Goal: Transaction & Acquisition: Purchase product/service

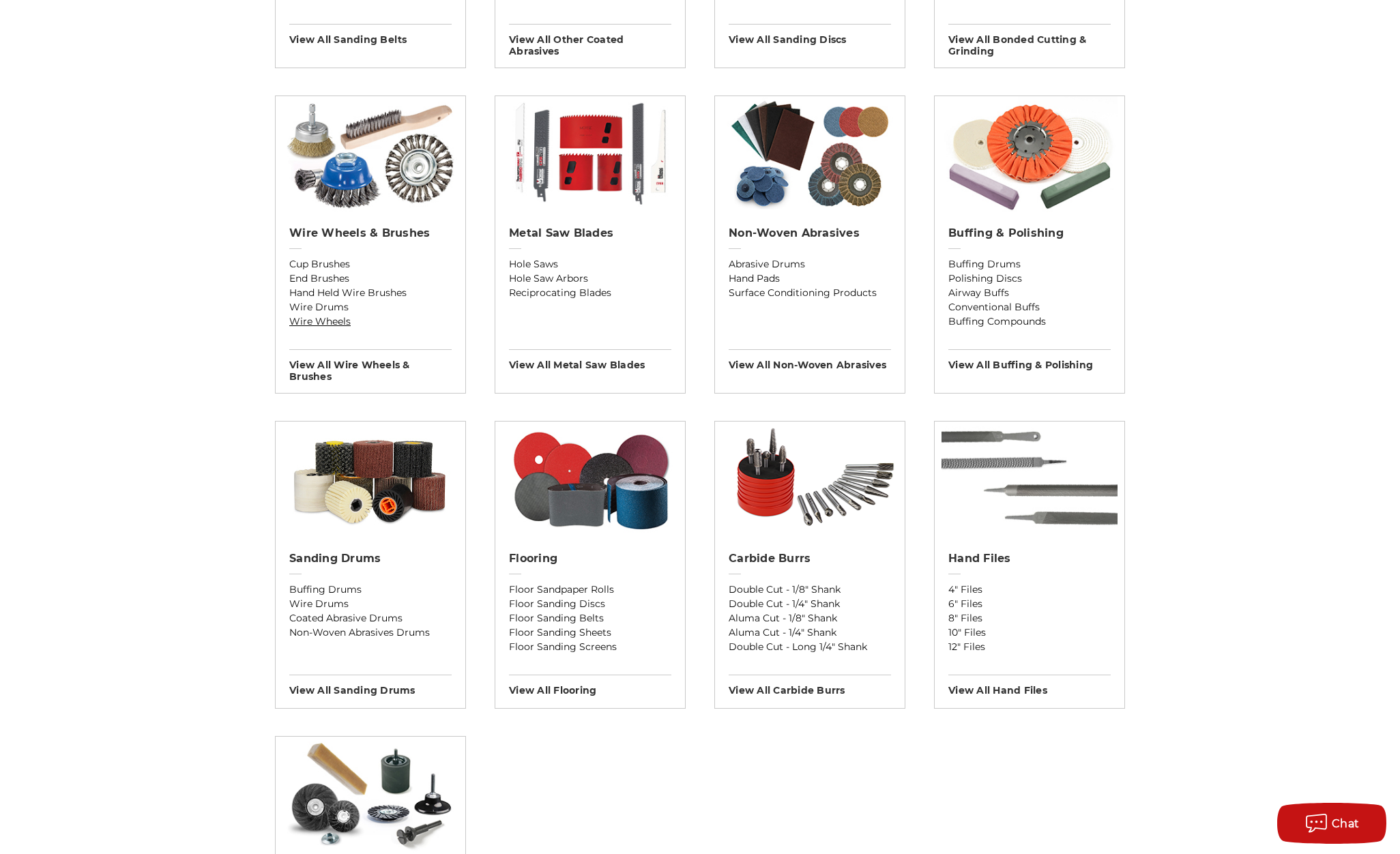
scroll to position [1091, 0]
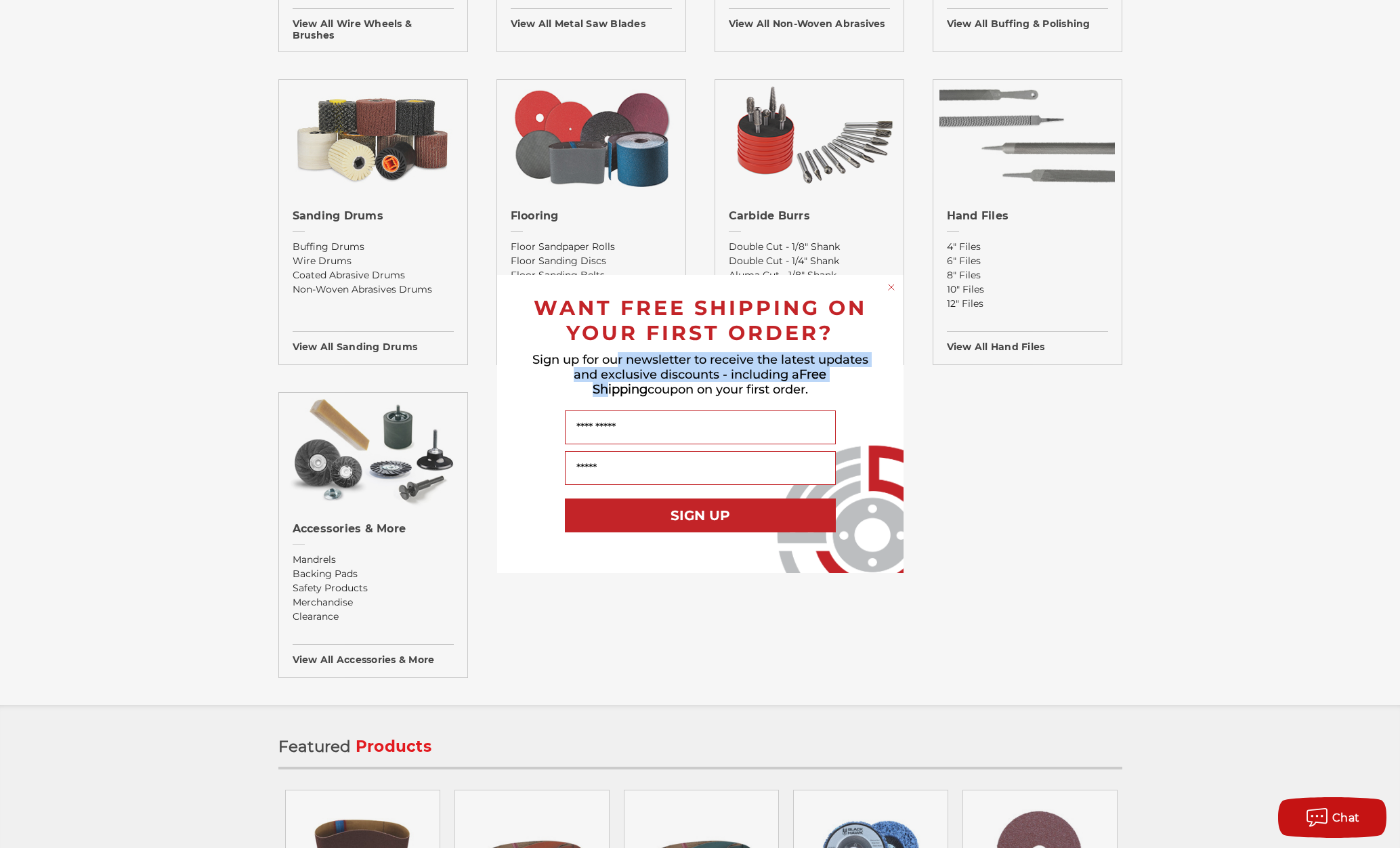
drag, startPoint x: 616, startPoint y: 359, endPoint x: 817, endPoint y: 374, distance: 201.6
click at [817, 374] on span "Sign up for our newsletter to receive the latest updates and exclusive discount…" at bounding box center [700, 375] width 336 height 45
click at [882, 285] on form "WANT FREE SHIPPING ON YOUR FIRST ORDER? Sign up for our newsletter to receive t…" at bounding box center [700, 424] width 406 height 298
click at [890, 283] on circle "Close dialog" at bounding box center [890, 287] width 13 height 13
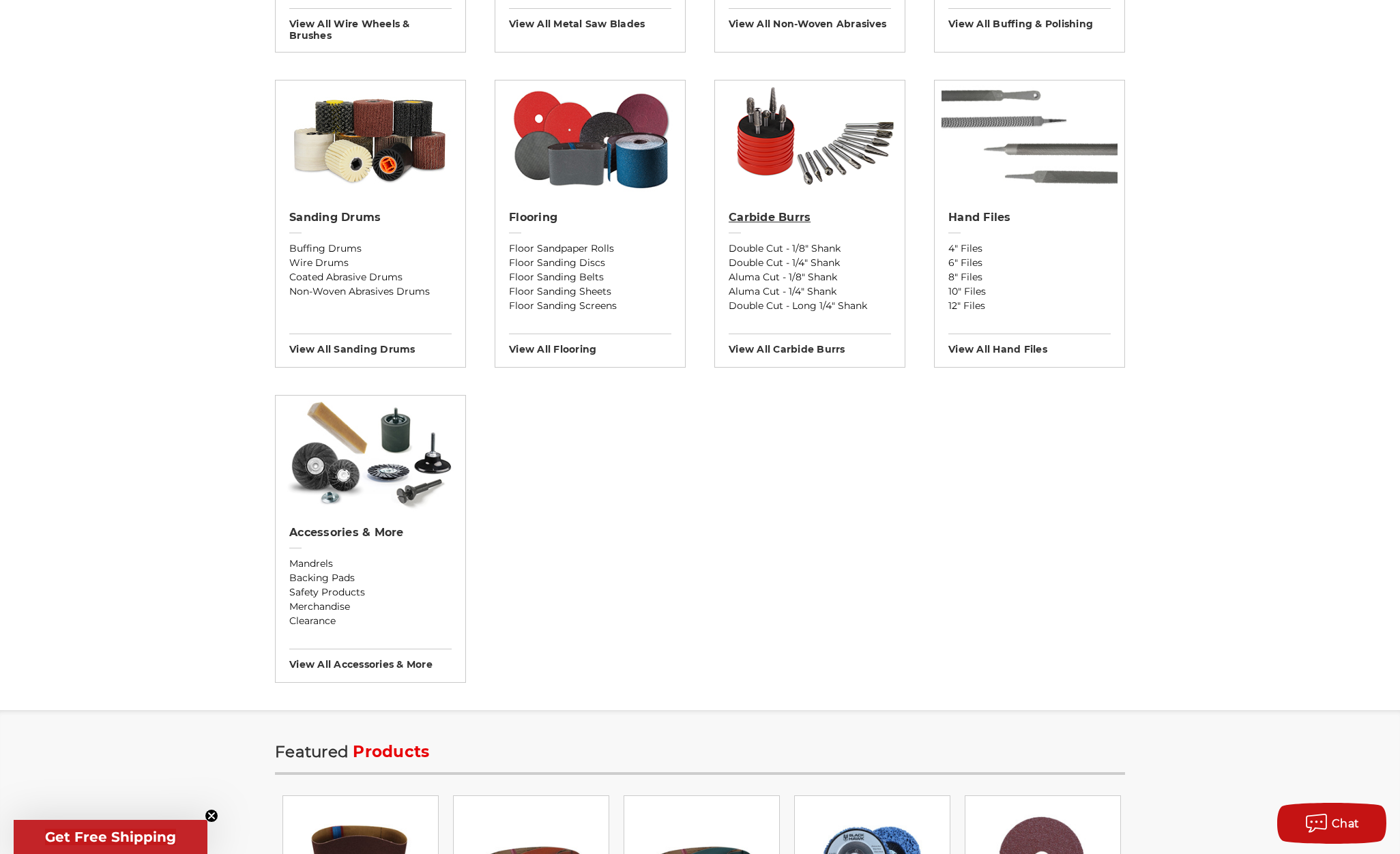
click at [814, 226] on link "Carbide Burrs" at bounding box center [810, 226] width 163 height 31
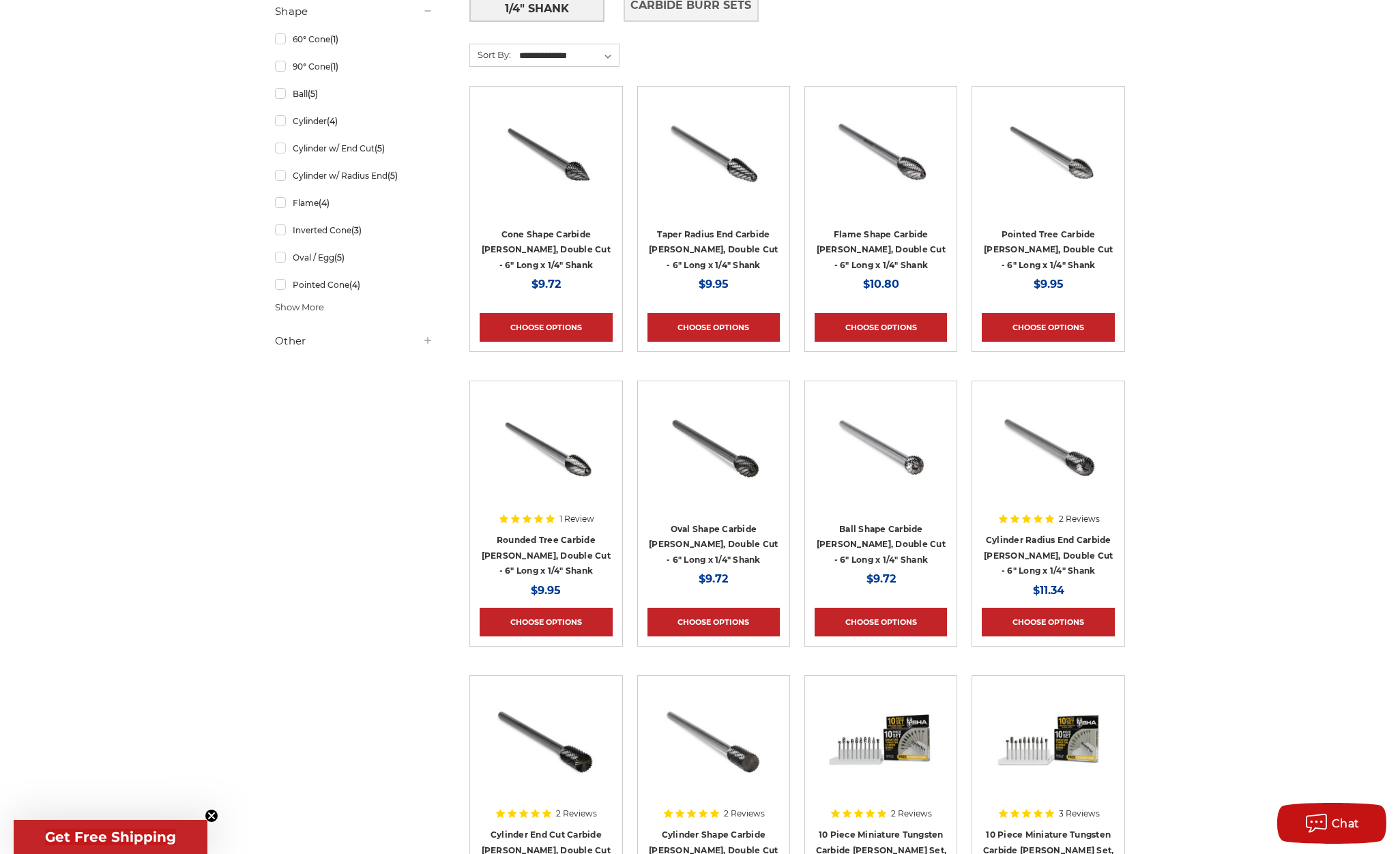
scroll to position [614, 0]
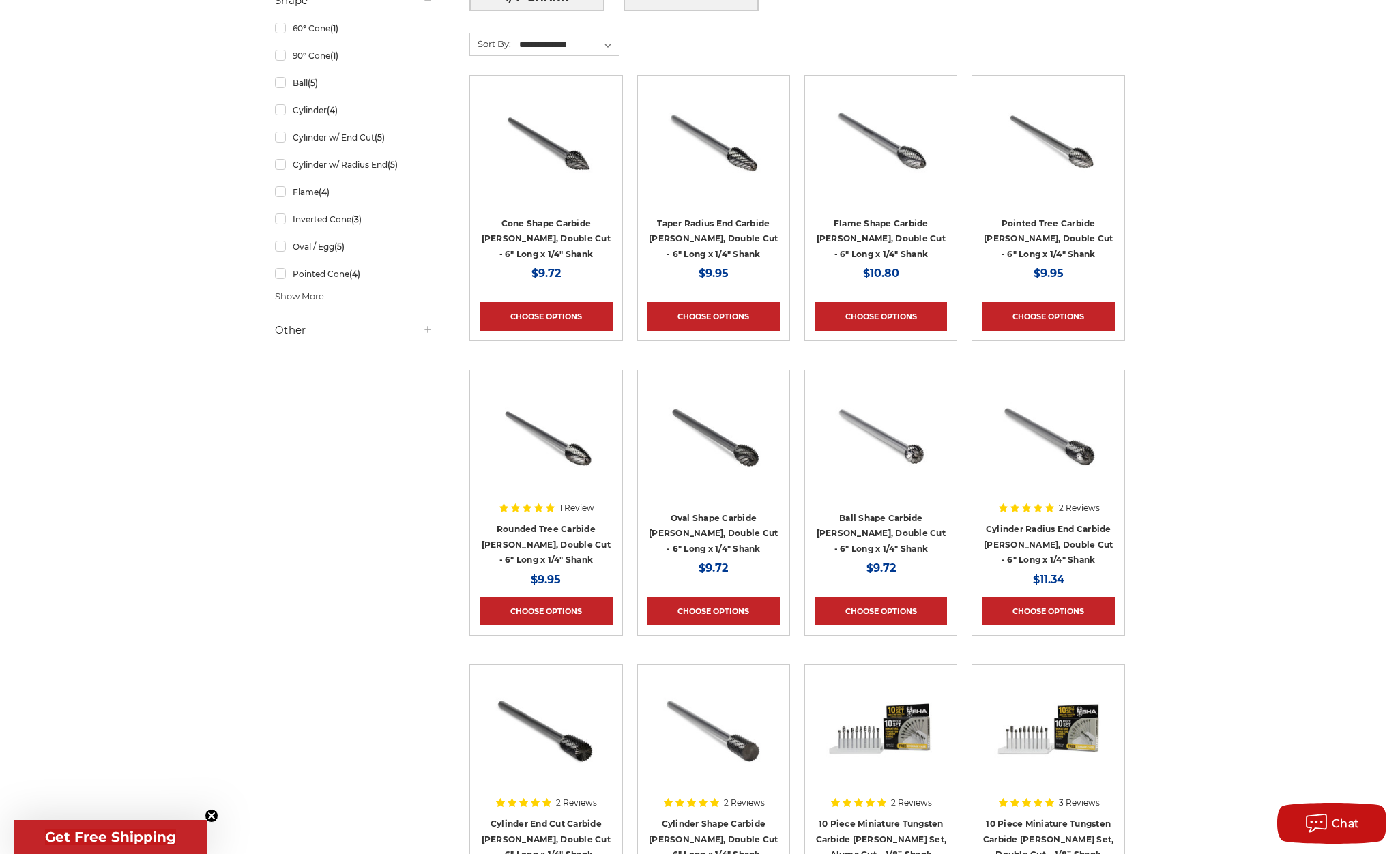
click at [701, 161] on img at bounding box center [713, 139] width 109 height 109
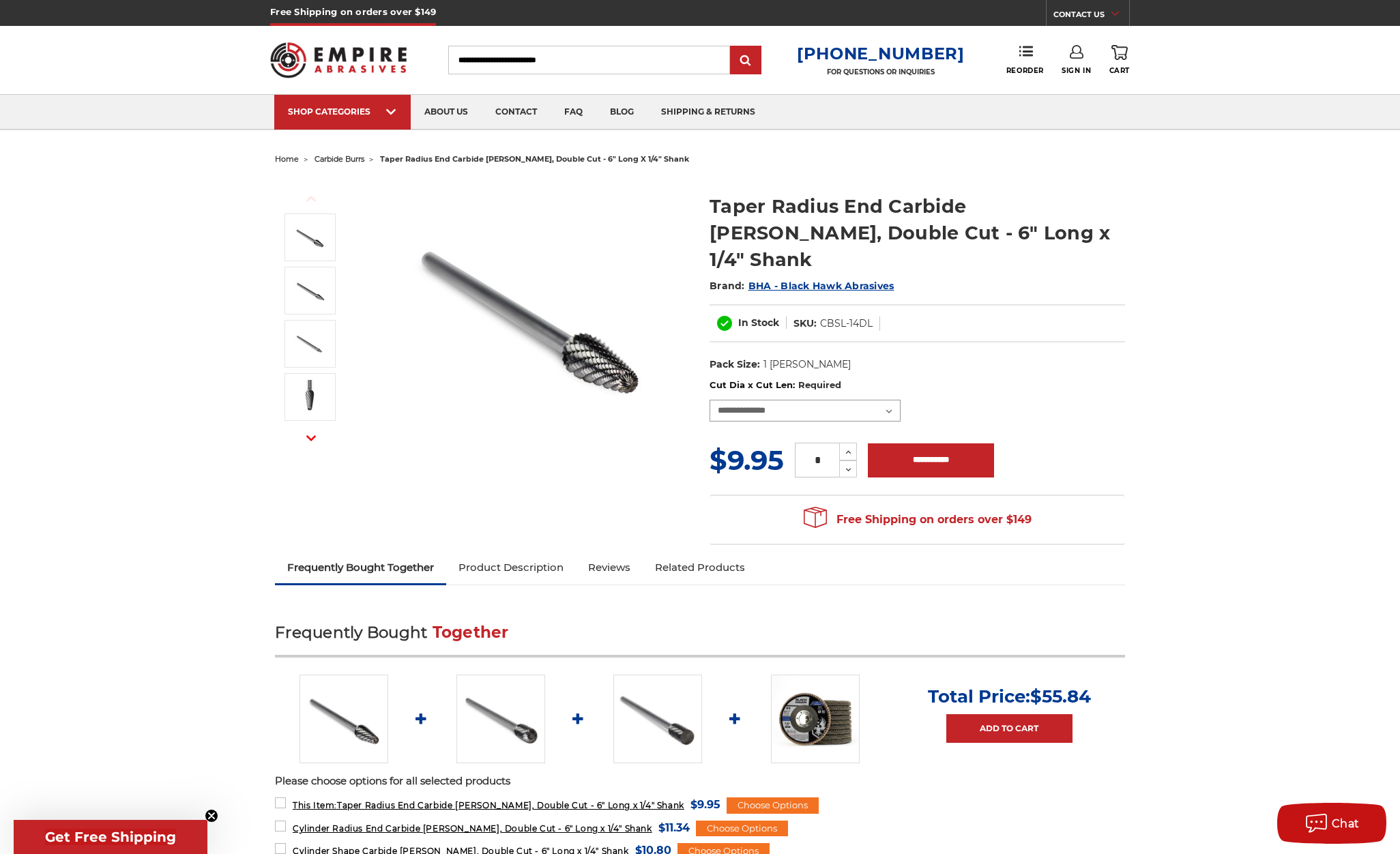
click at [813, 399] on select "**********" at bounding box center [805, 410] width 191 height 22
select select "****"
click at [710, 399] on select "**********" at bounding box center [805, 410] width 191 height 22
click at [848, 446] on icon at bounding box center [848, 452] width 10 height 12
type input "*"
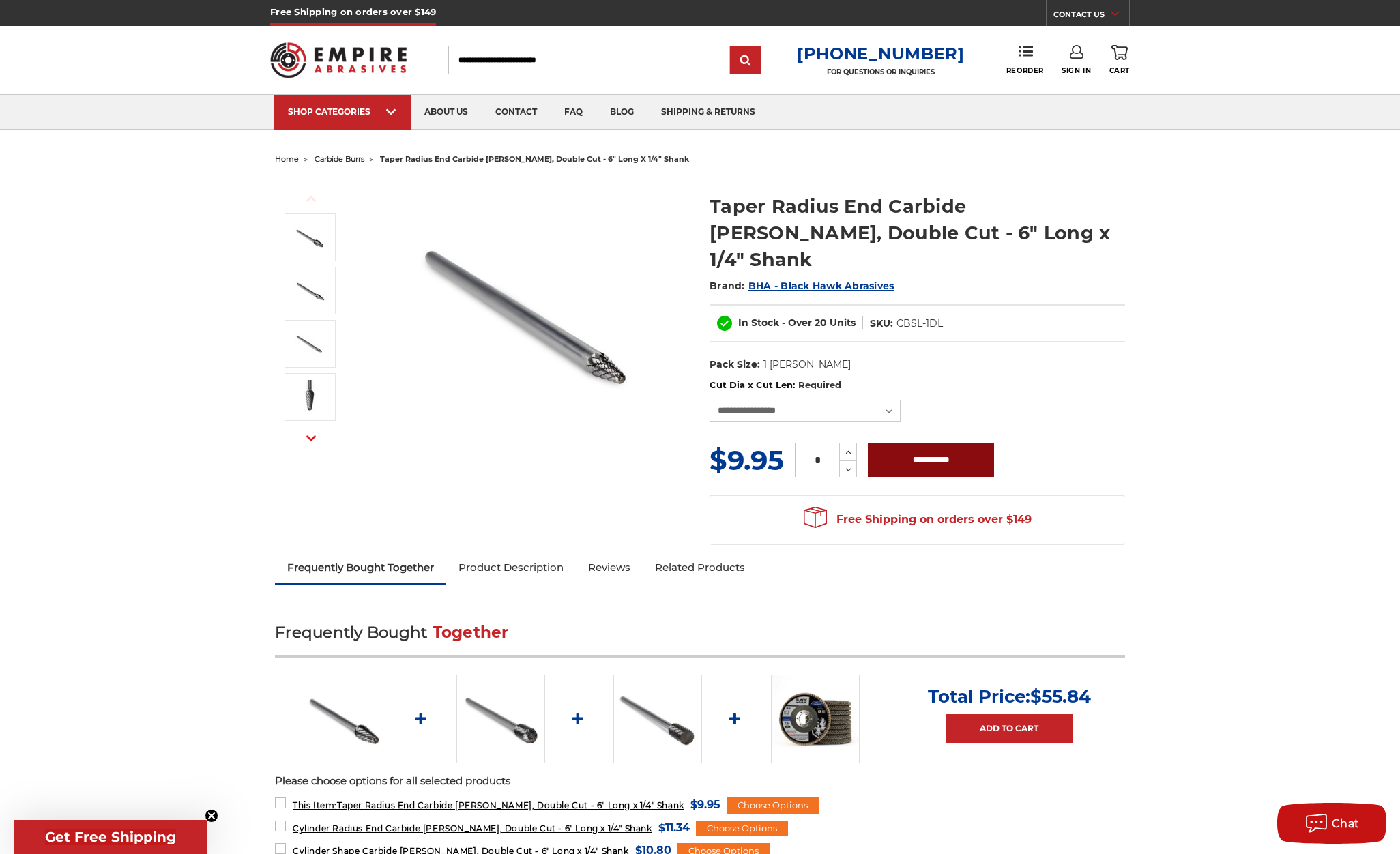
click at [944, 443] on input "**********" at bounding box center [931, 460] width 126 height 34
type input "**********"
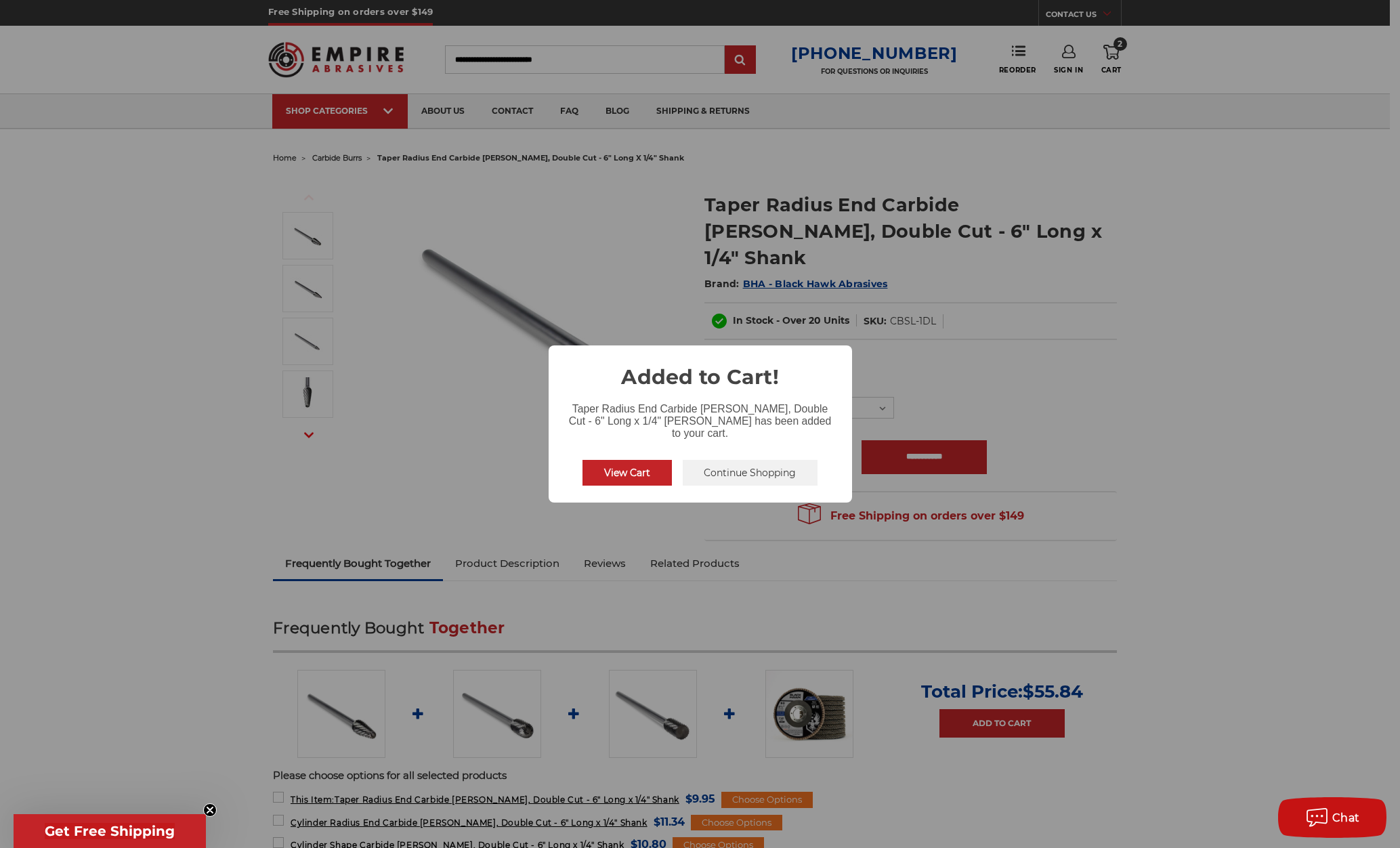
click at [635, 474] on button "View Cart" at bounding box center [627, 473] width 89 height 26
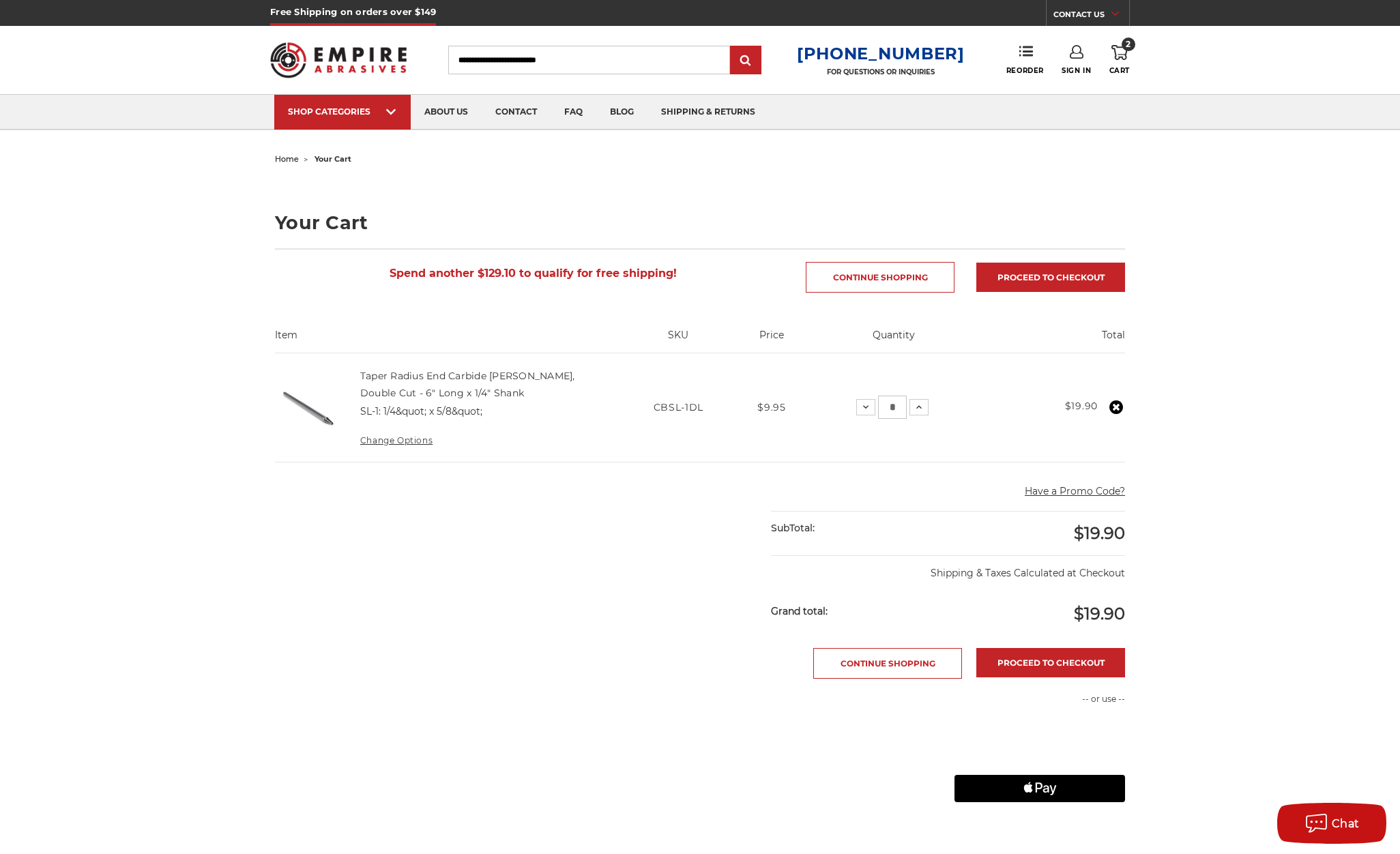
click at [1116, 51] on icon at bounding box center [1119, 53] width 16 height 15
click at [911, 281] on link "Continue Shopping" at bounding box center [880, 277] width 149 height 31
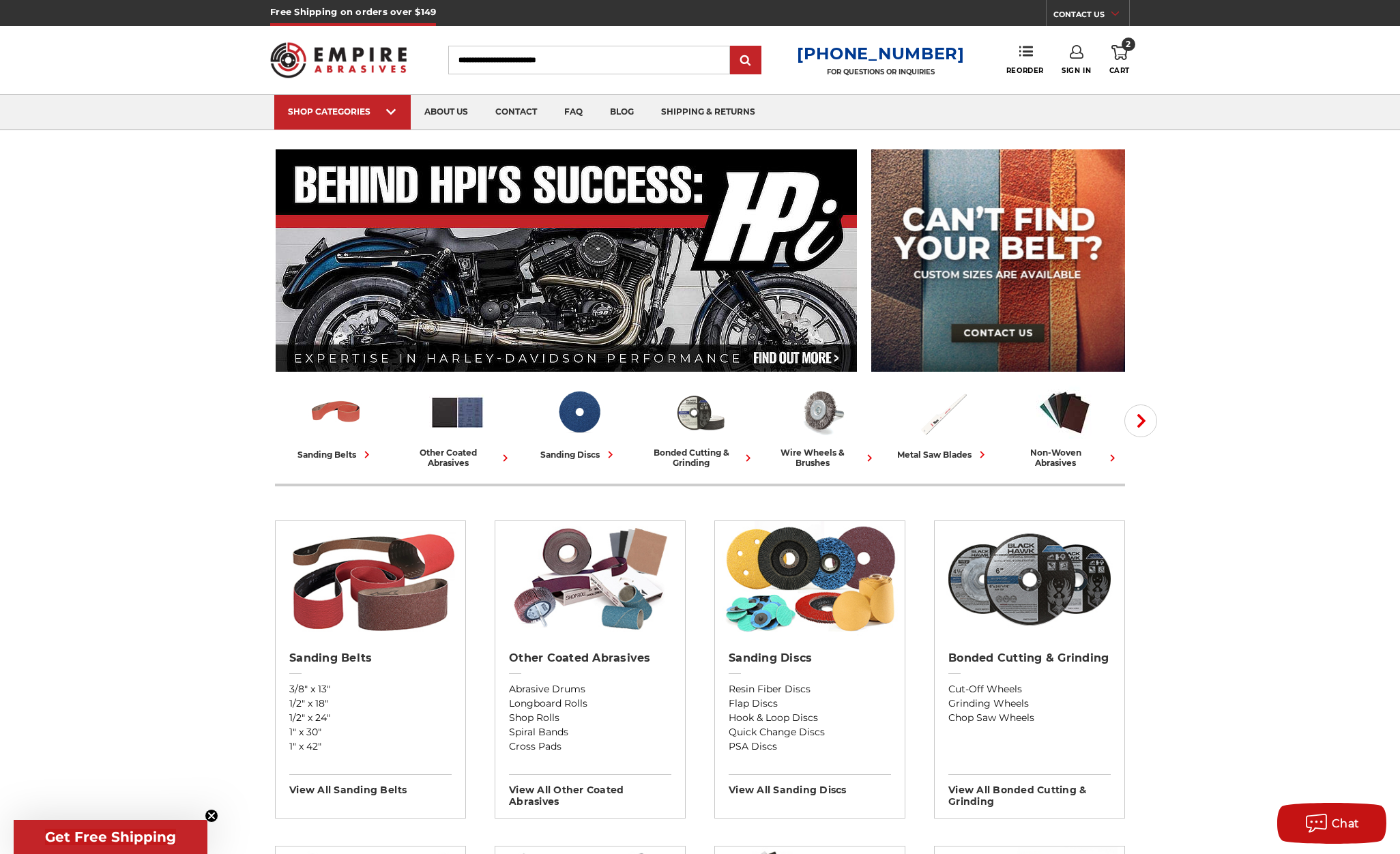
click at [100, 840] on span "Get Free Shipping" at bounding box center [110, 837] width 131 height 16
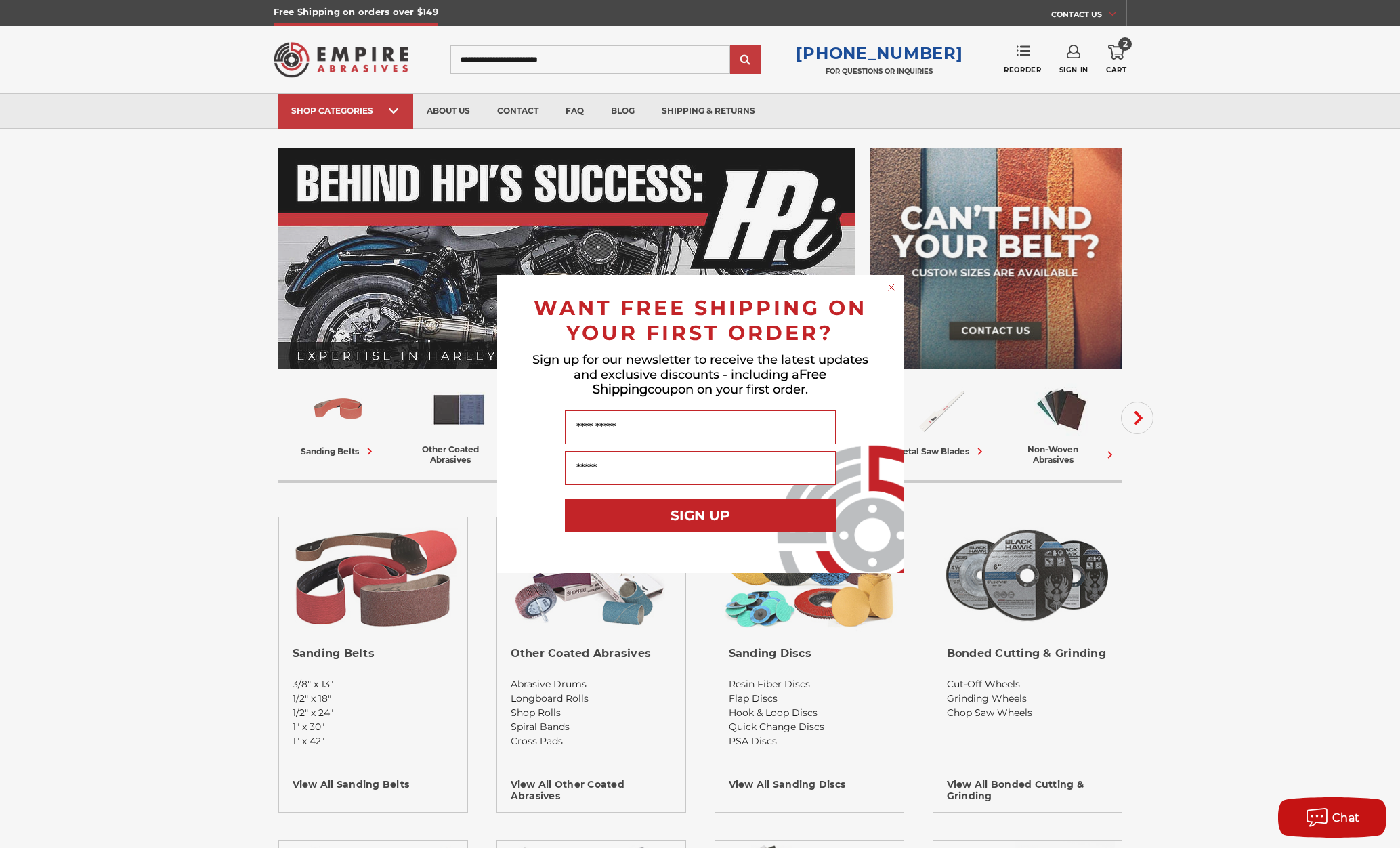
drag, startPoint x: 434, startPoint y: 16, endPoint x: 277, endPoint y: 14, distance: 157.0
click at [281, 12] on div "Close dialog WANT FREE SHIPPING ON YOUR FIRST ORDER? Sign up for our newsletter…" at bounding box center [700, 424] width 1400 height 848
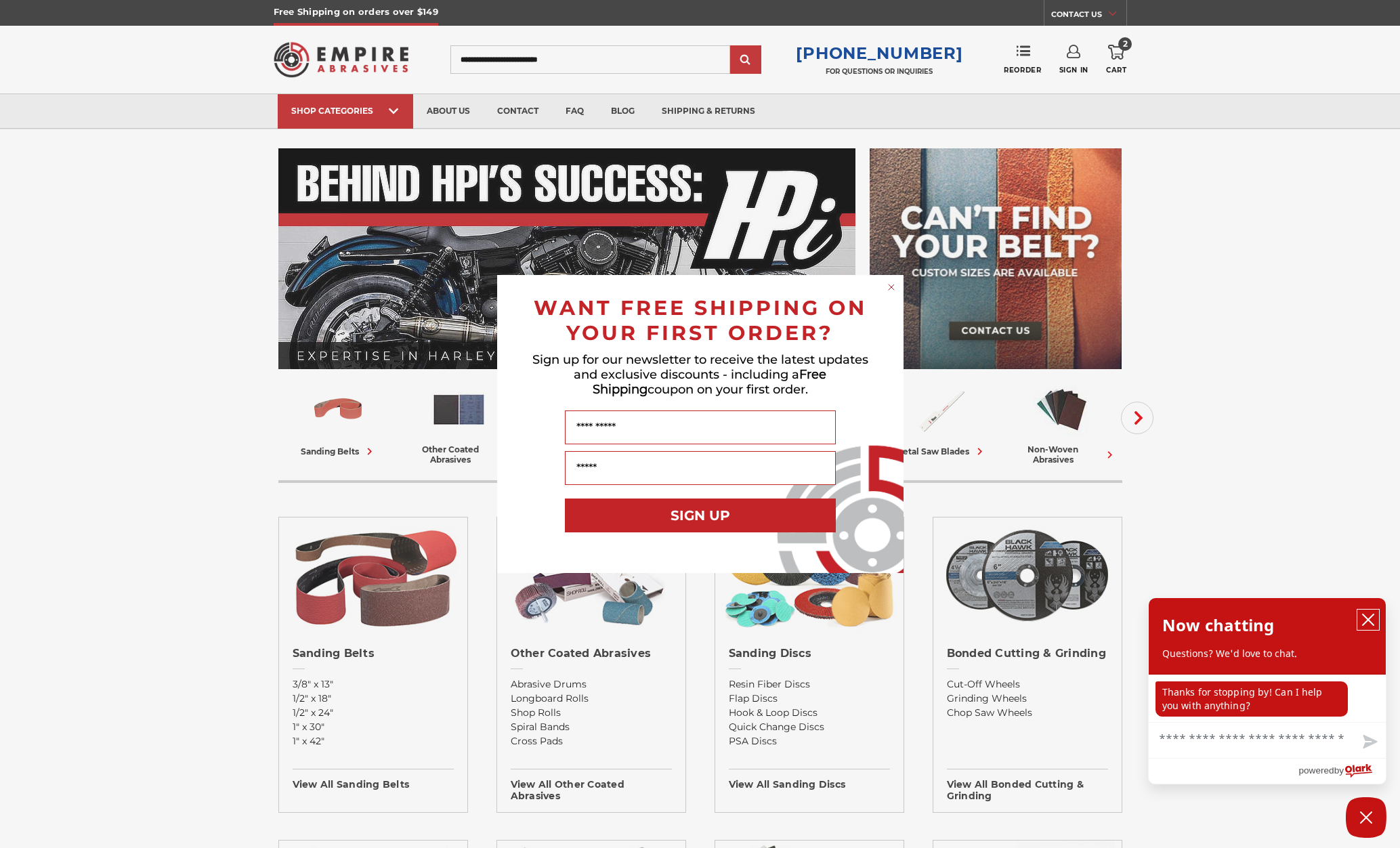
click at [1365, 615] on icon "close chatbox" at bounding box center [1368, 620] width 14 height 14
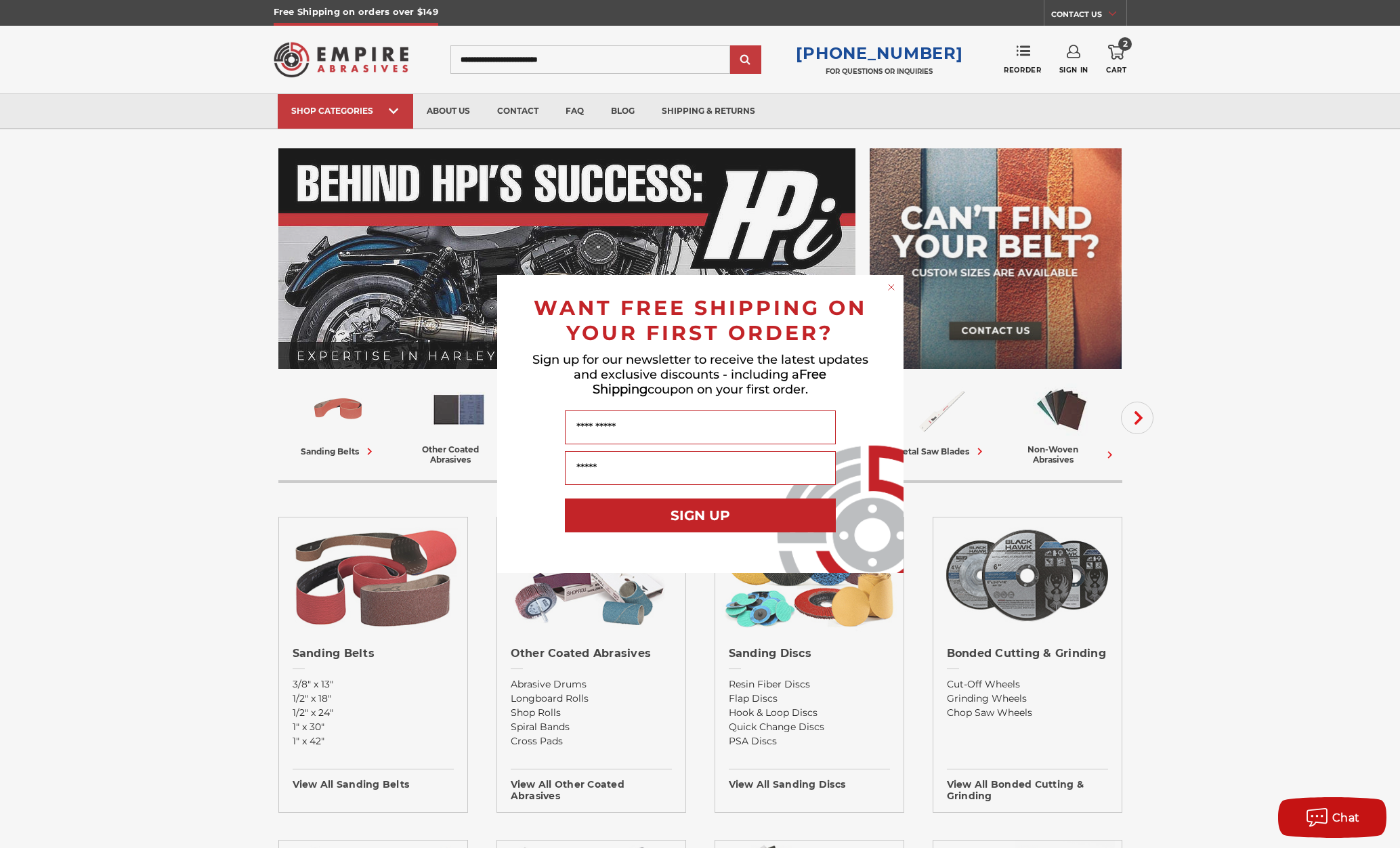
click at [892, 288] on icon "Close dialog" at bounding box center [891, 287] width 5 height 5
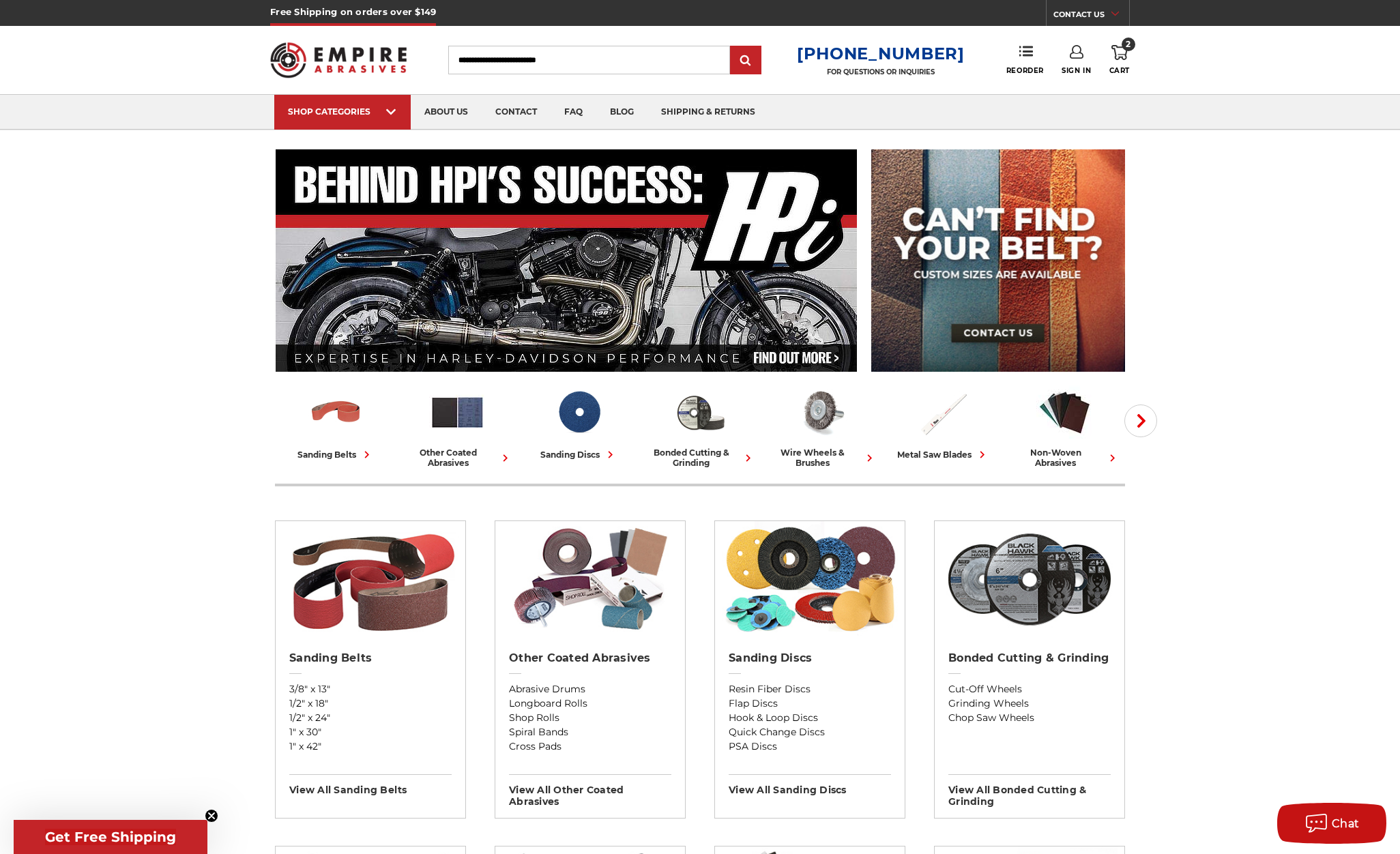
click at [1124, 50] on span "2" at bounding box center [1128, 45] width 14 height 14
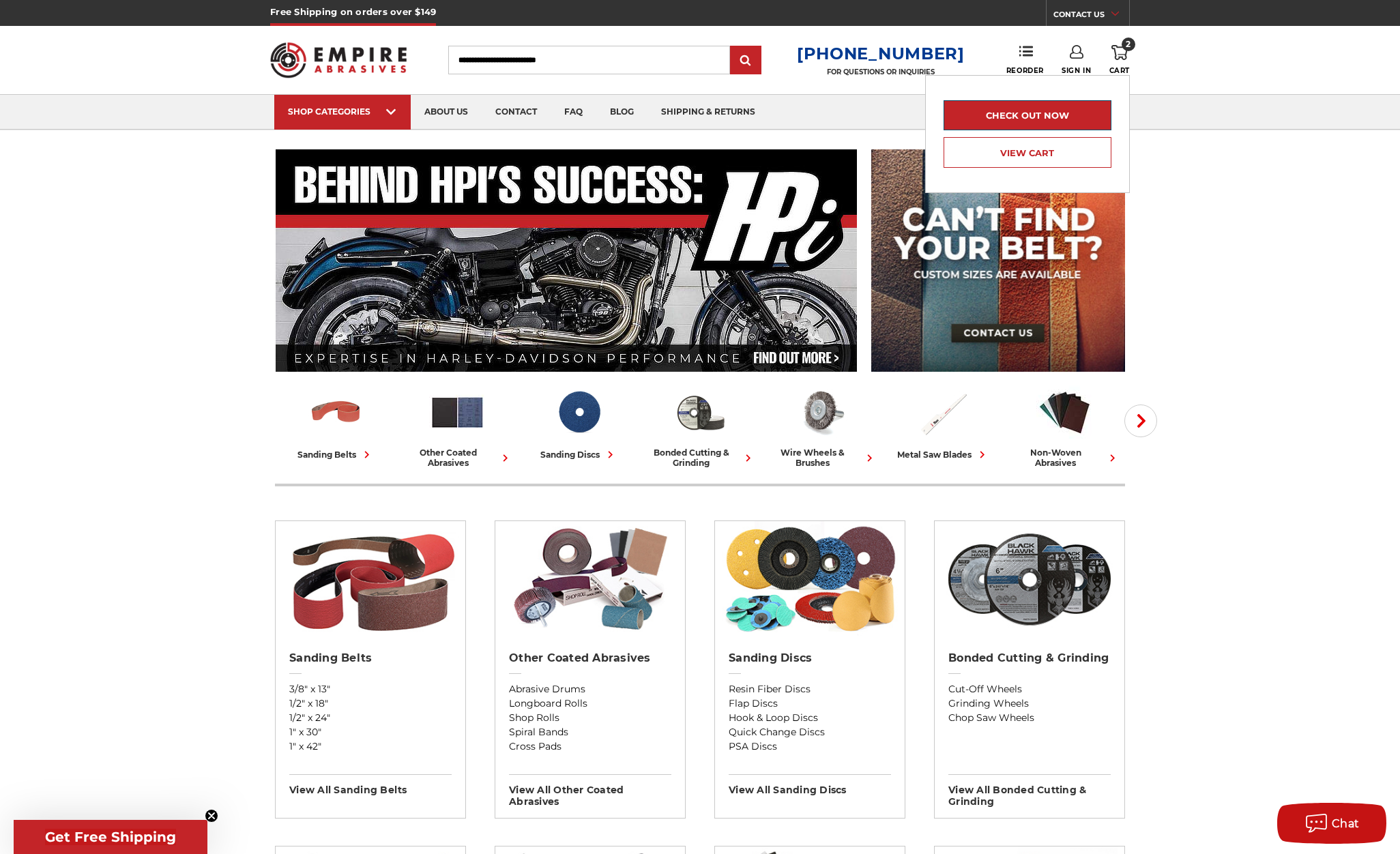
click at [1068, 115] on link "Check out now" at bounding box center [1027, 115] width 168 height 30
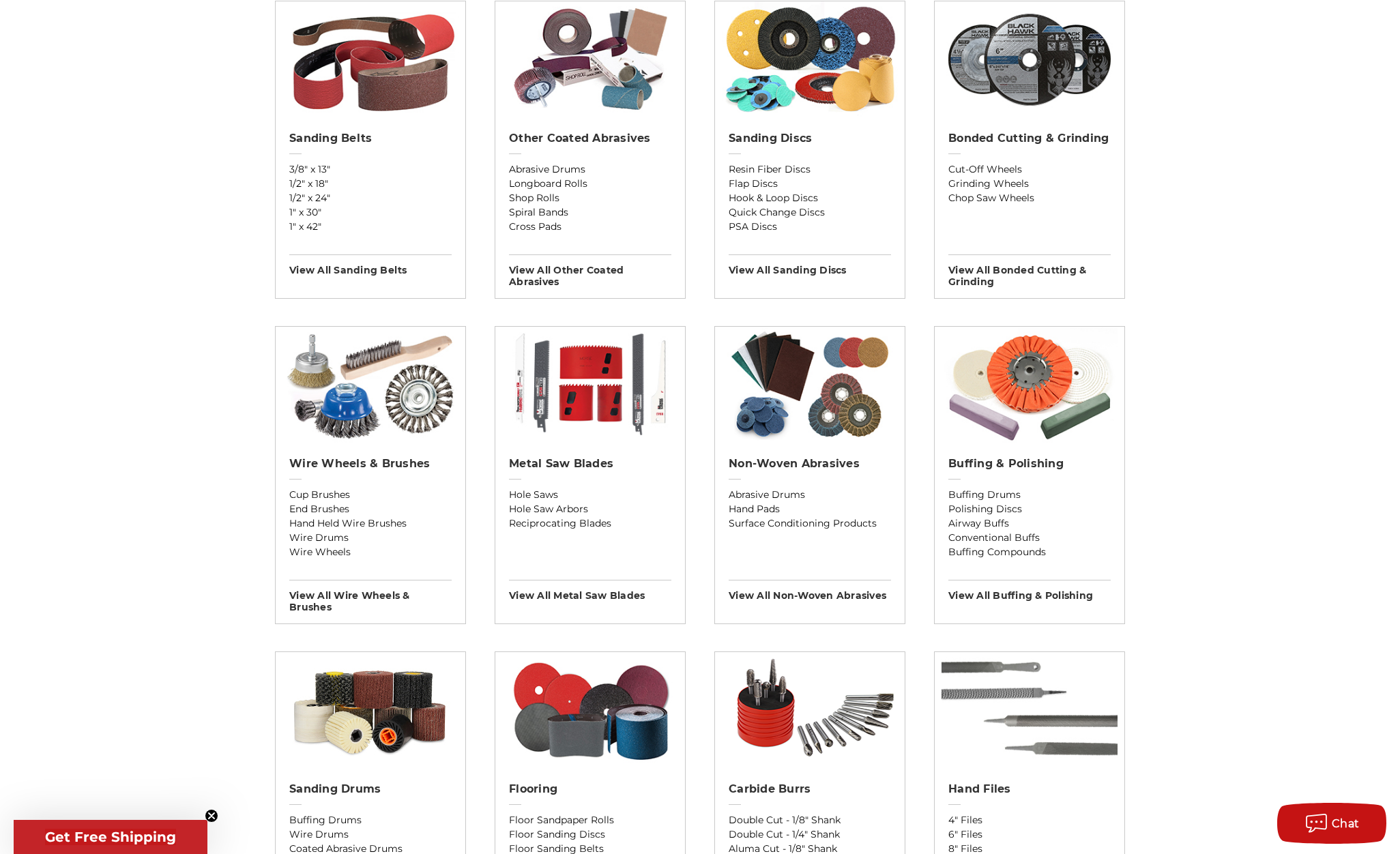
scroll to position [682, 0]
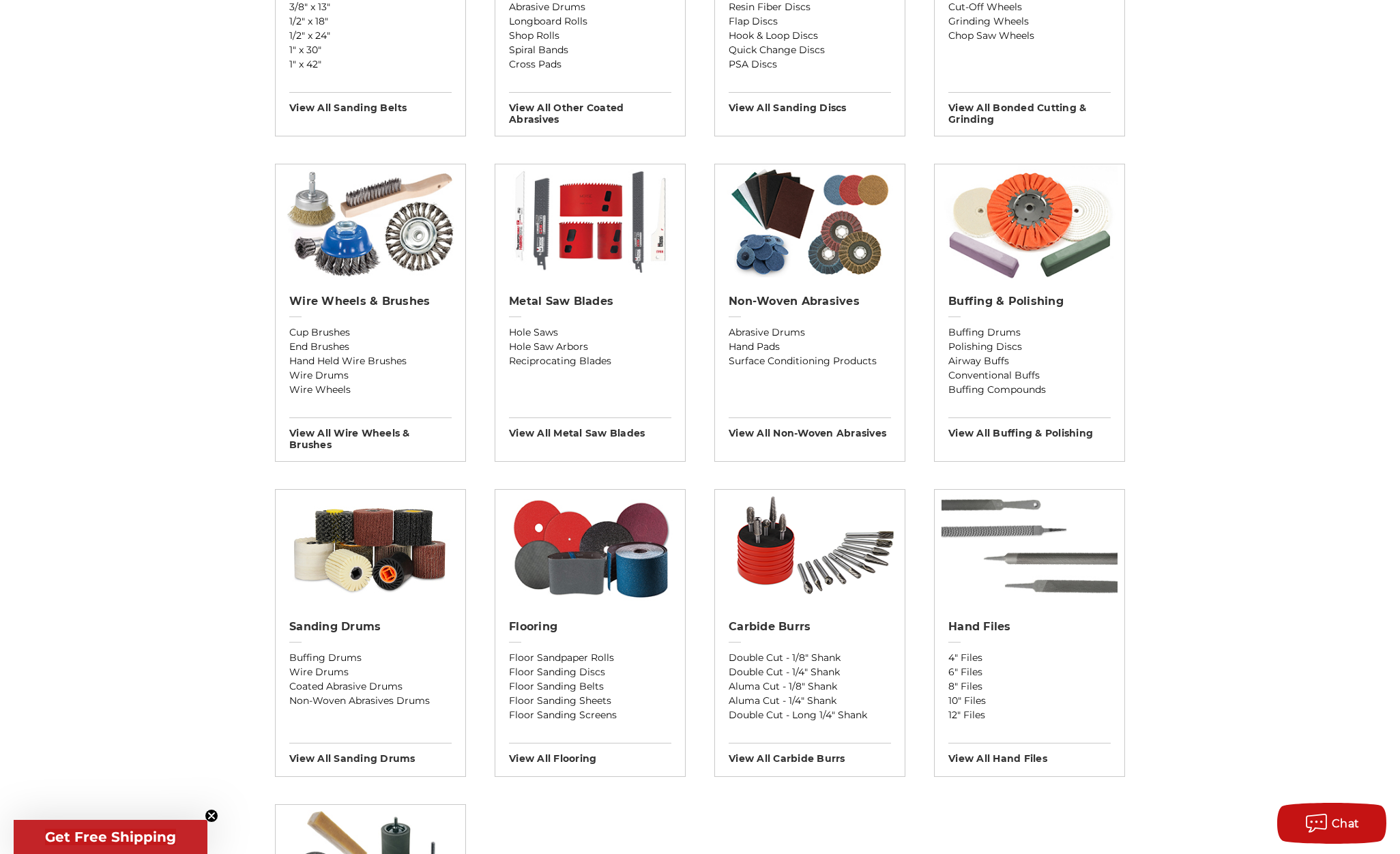
click at [97, 833] on span "Get Free Shipping" at bounding box center [110, 837] width 131 height 16
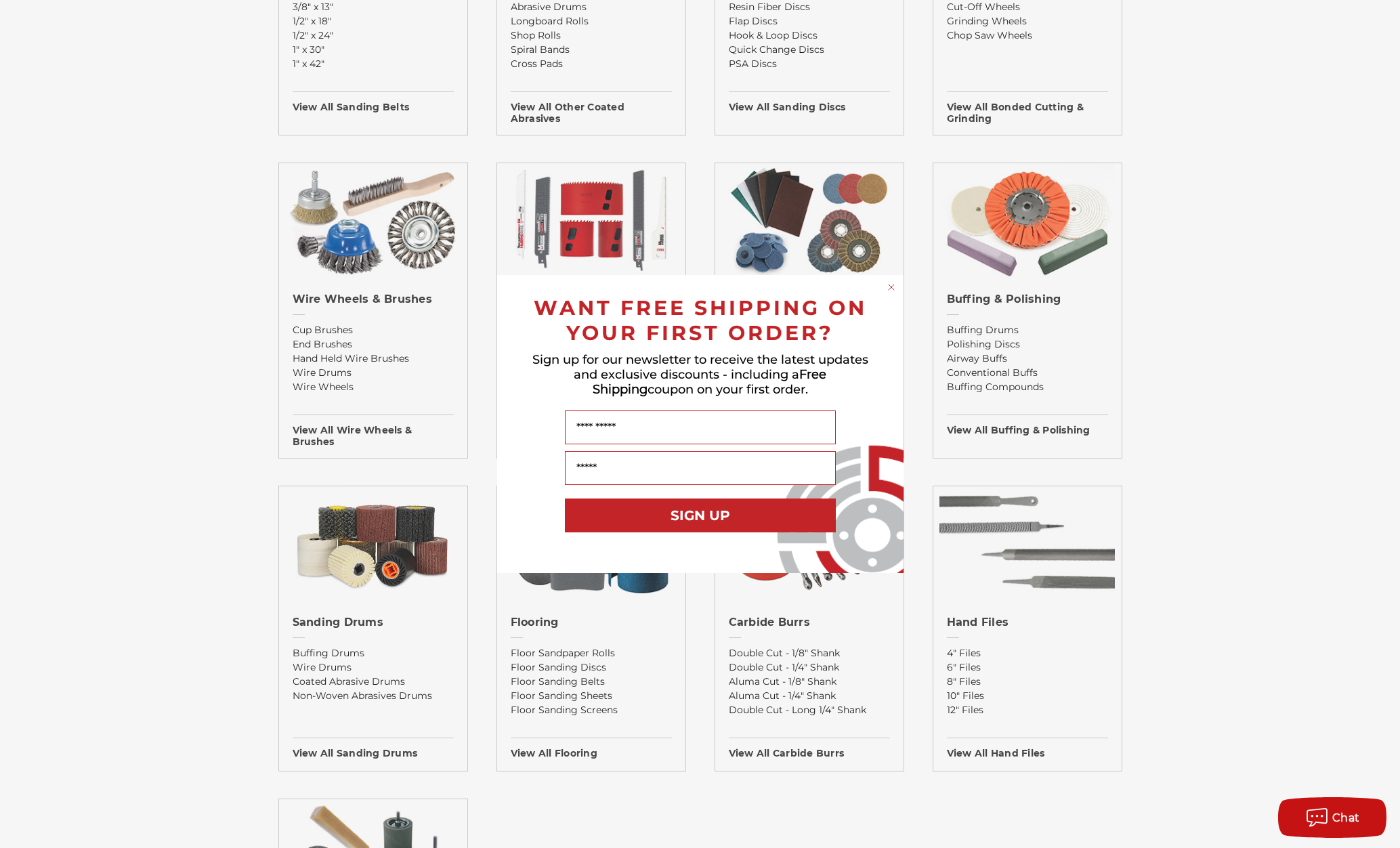
click at [585, 623] on div "Close dialog WANT FREE SHIPPING ON YOUR FIRST ORDER? Sign up for our newsletter…" at bounding box center [700, 424] width 1400 height 848
click at [891, 284] on circle "Close dialog" at bounding box center [890, 287] width 13 height 13
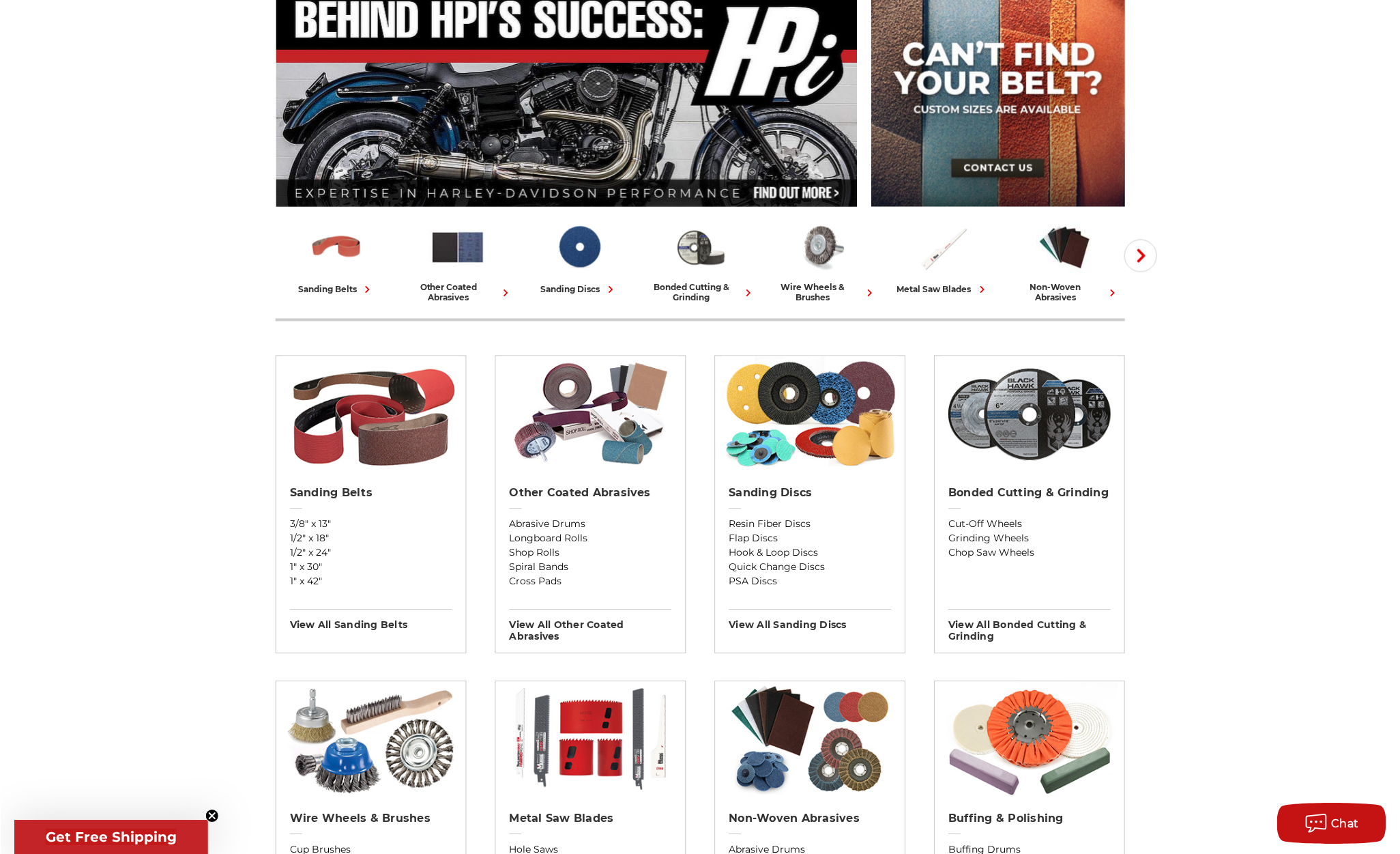
scroll to position [0, 0]
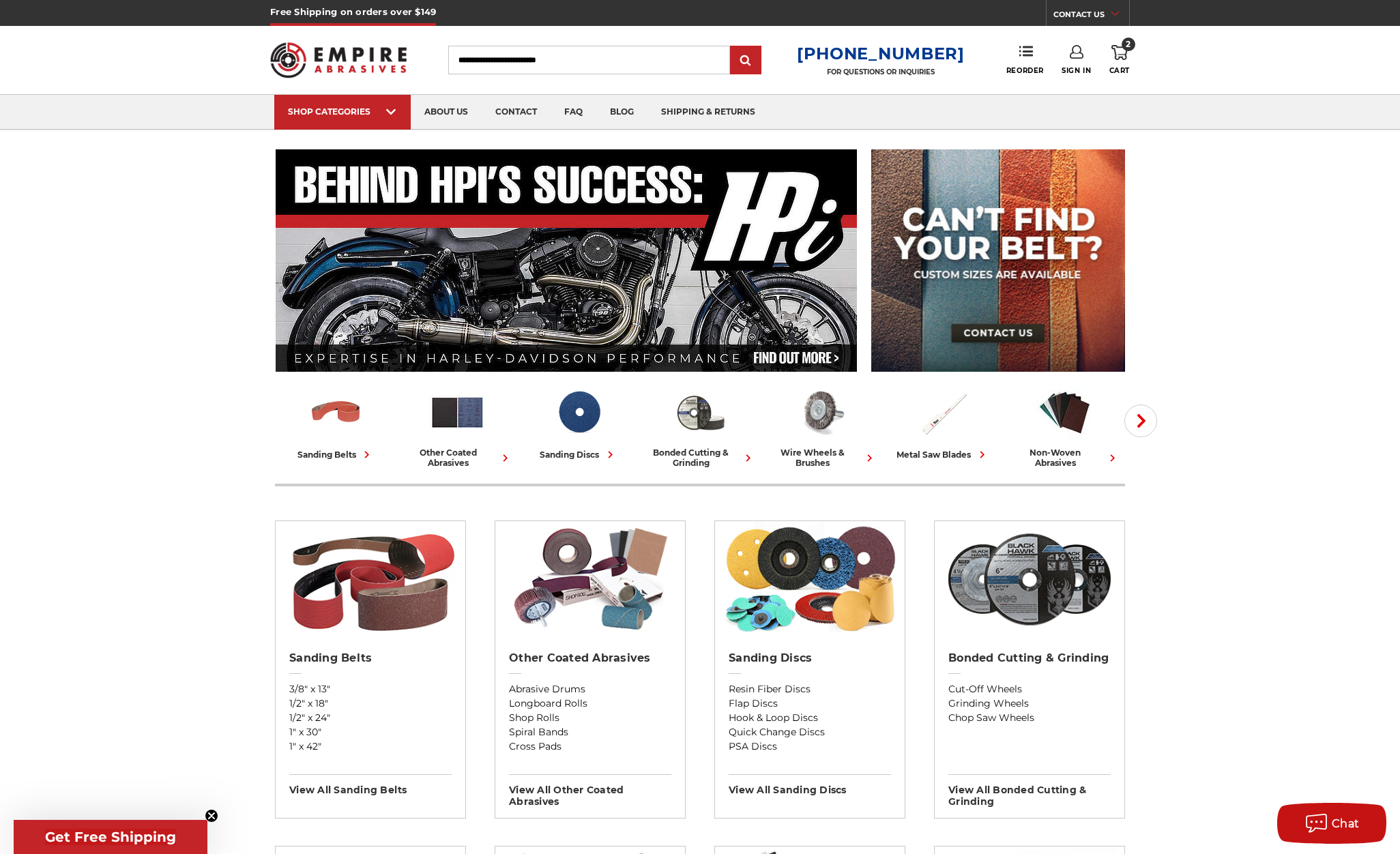
click at [378, 17] on h5 "Free Shipping on orders over $149" at bounding box center [353, 13] width 166 height 26
click at [381, 8] on h5 "Free Shipping on orders over $149" at bounding box center [353, 13] width 166 height 26
drag, startPoint x: 442, startPoint y: 14, endPoint x: 233, endPoint y: 8, distance: 209.1
click at [233, 8] on div "Free Shipping on orders over $149 CONTACT US Monday - Friday (excluding holiday…" at bounding box center [700, 13] width 1400 height 26
click at [306, 12] on h5 "Free Shipping on orders over $149" at bounding box center [353, 13] width 166 height 26
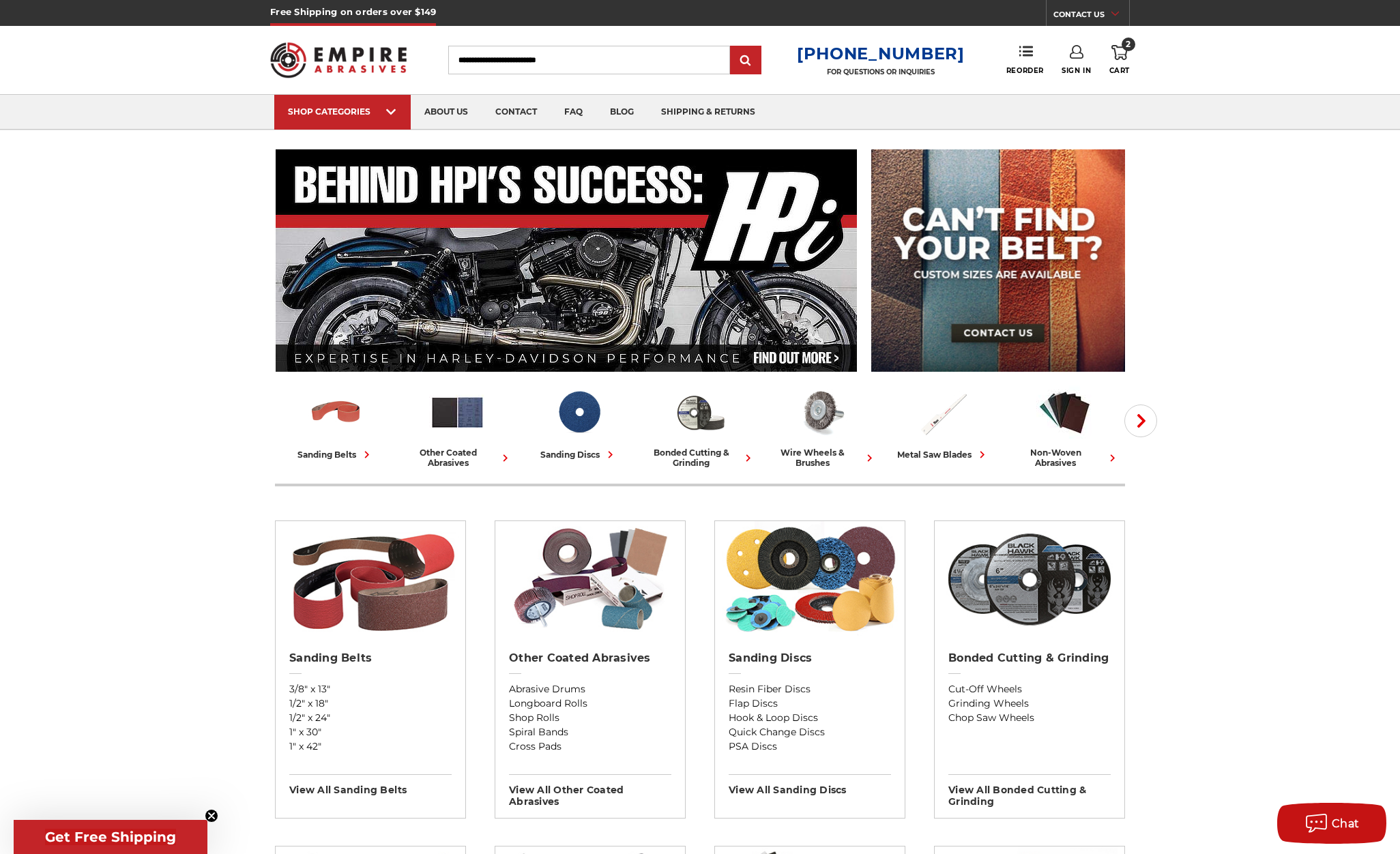
click at [244, 21] on div "Free Shipping on orders over $149 CONTACT US Monday - Friday (excluding holiday…" at bounding box center [700, 13] width 1400 height 26
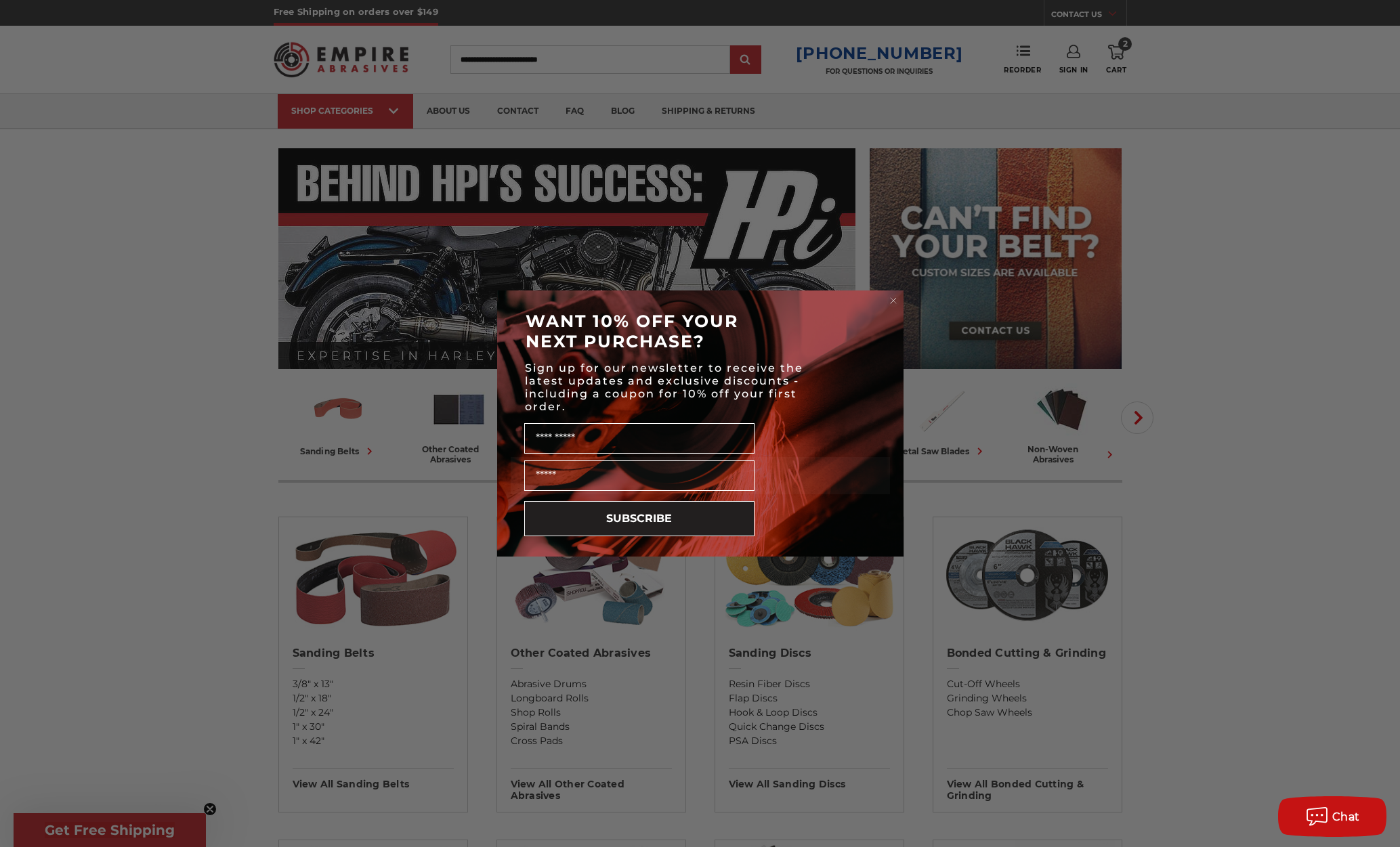
click at [889, 300] on circle "Close dialog" at bounding box center [892, 300] width 13 height 13
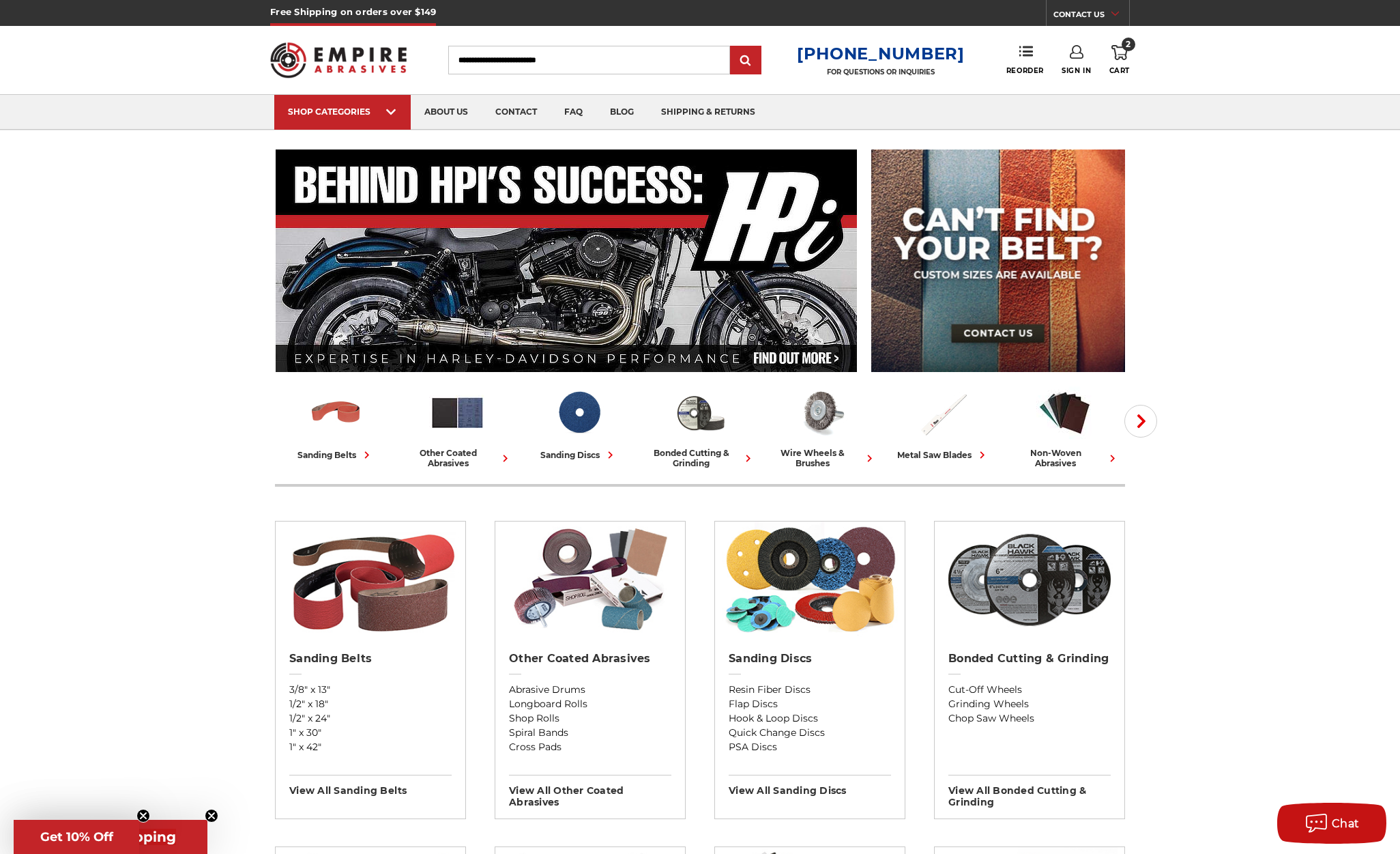
click at [91, 836] on span "Get 10% Off" at bounding box center [77, 837] width 73 height 15
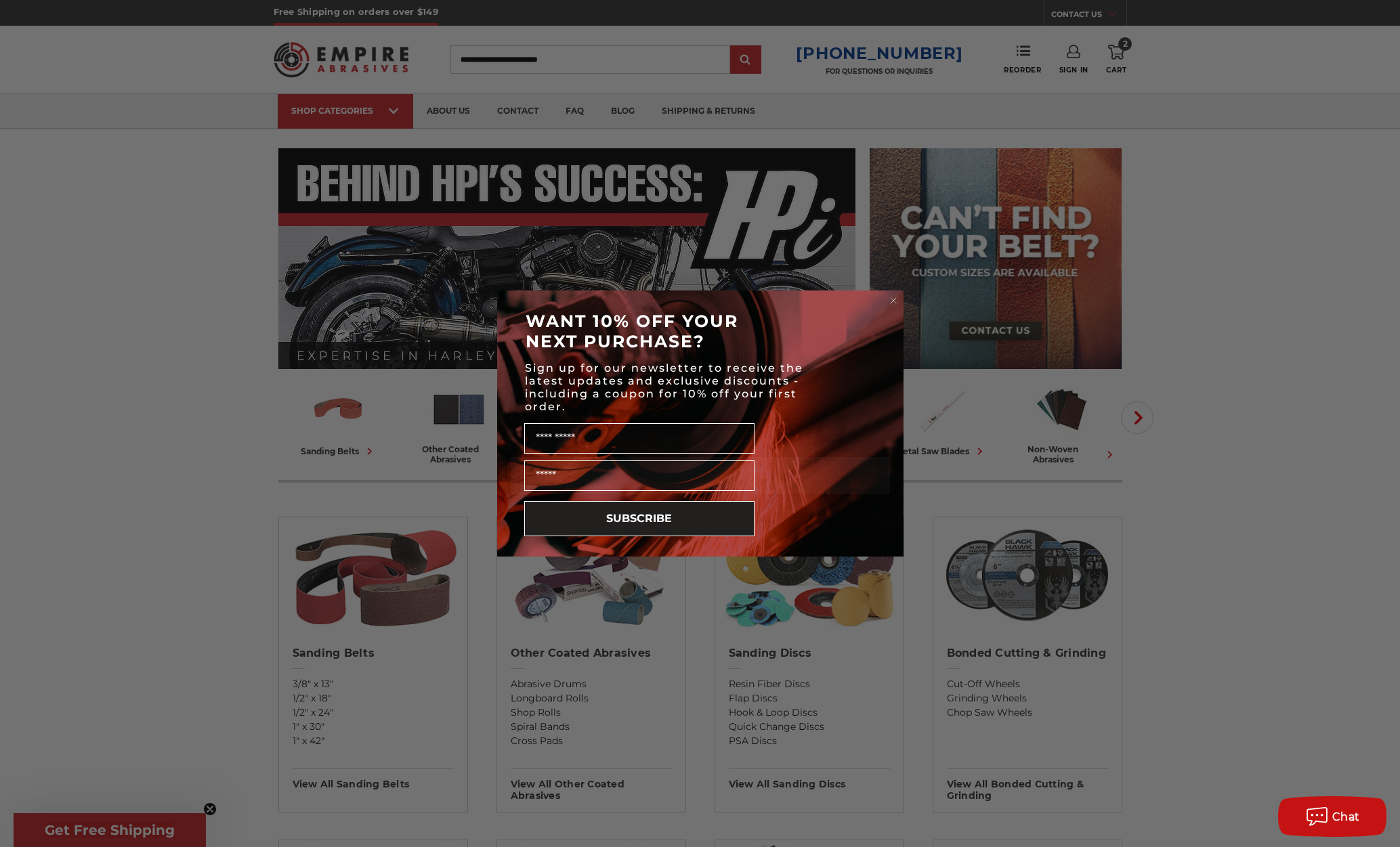
click at [895, 300] on circle "Close dialog" at bounding box center [892, 300] width 13 height 13
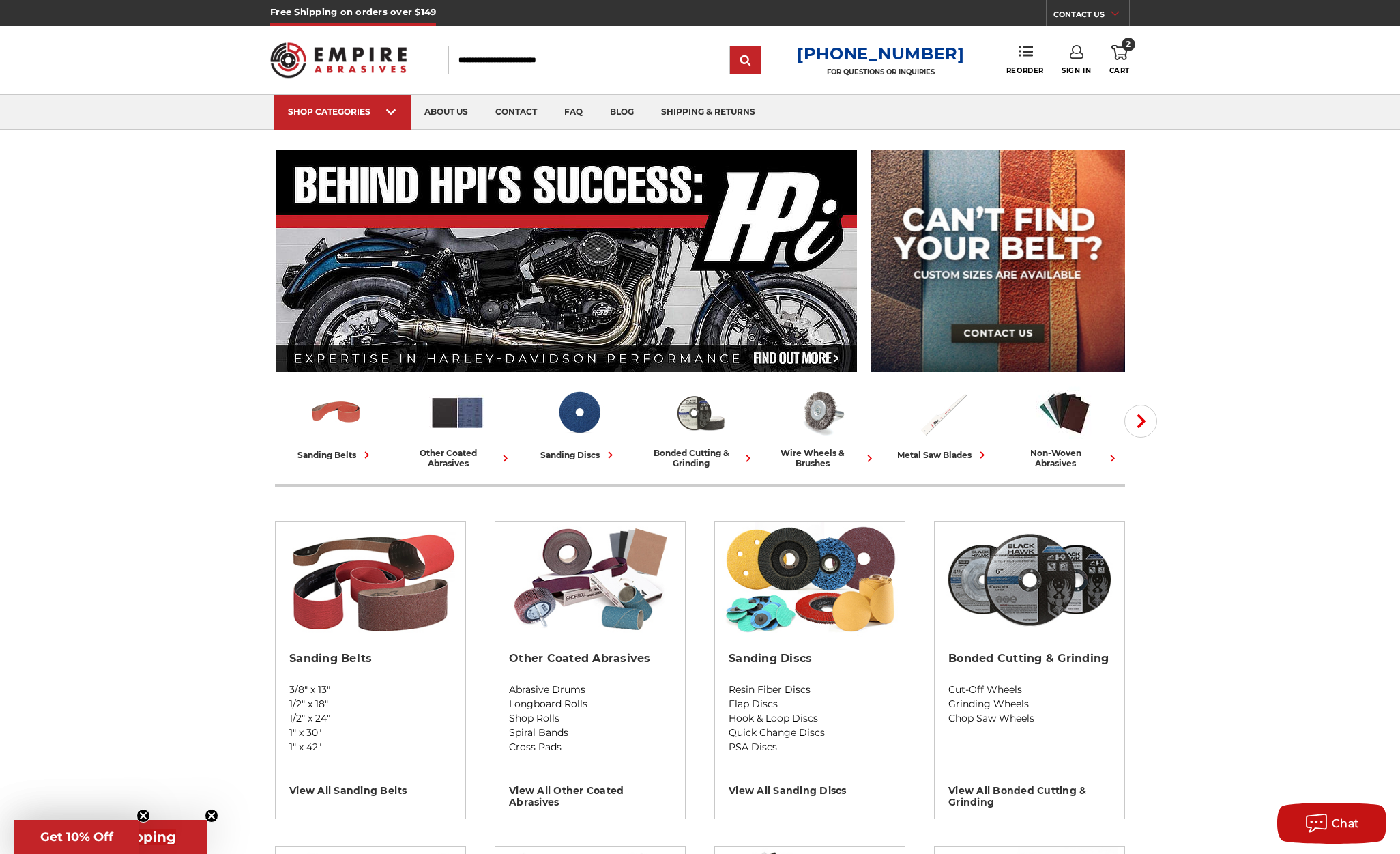
click at [144, 816] on icon "Close teaser" at bounding box center [143, 816] width 5 height 5
click at [152, 831] on span "Get Free Shipping" at bounding box center [110, 837] width 131 height 16
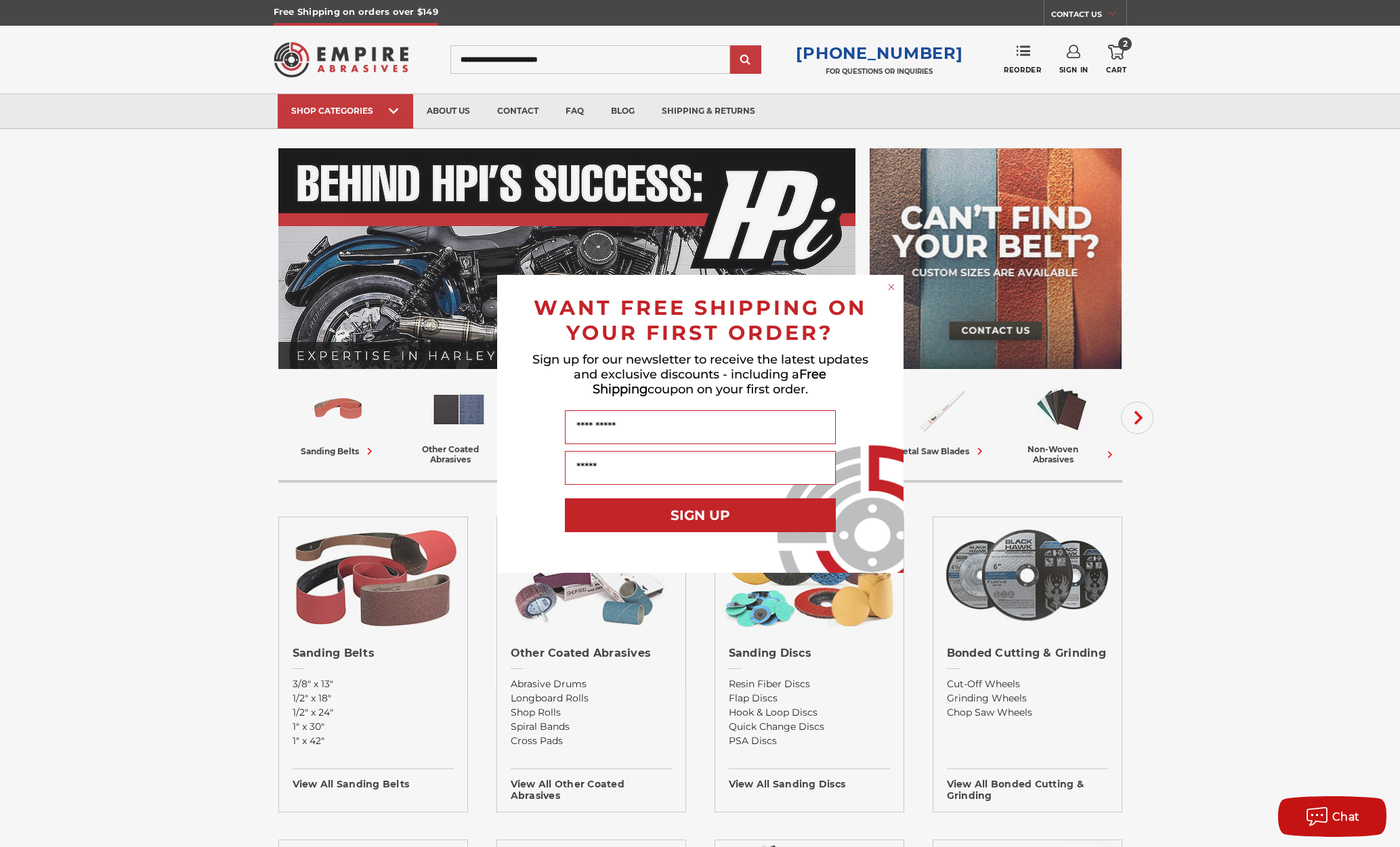
click at [886, 287] on circle "Close dialog" at bounding box center [890, 287] width 13 height 13
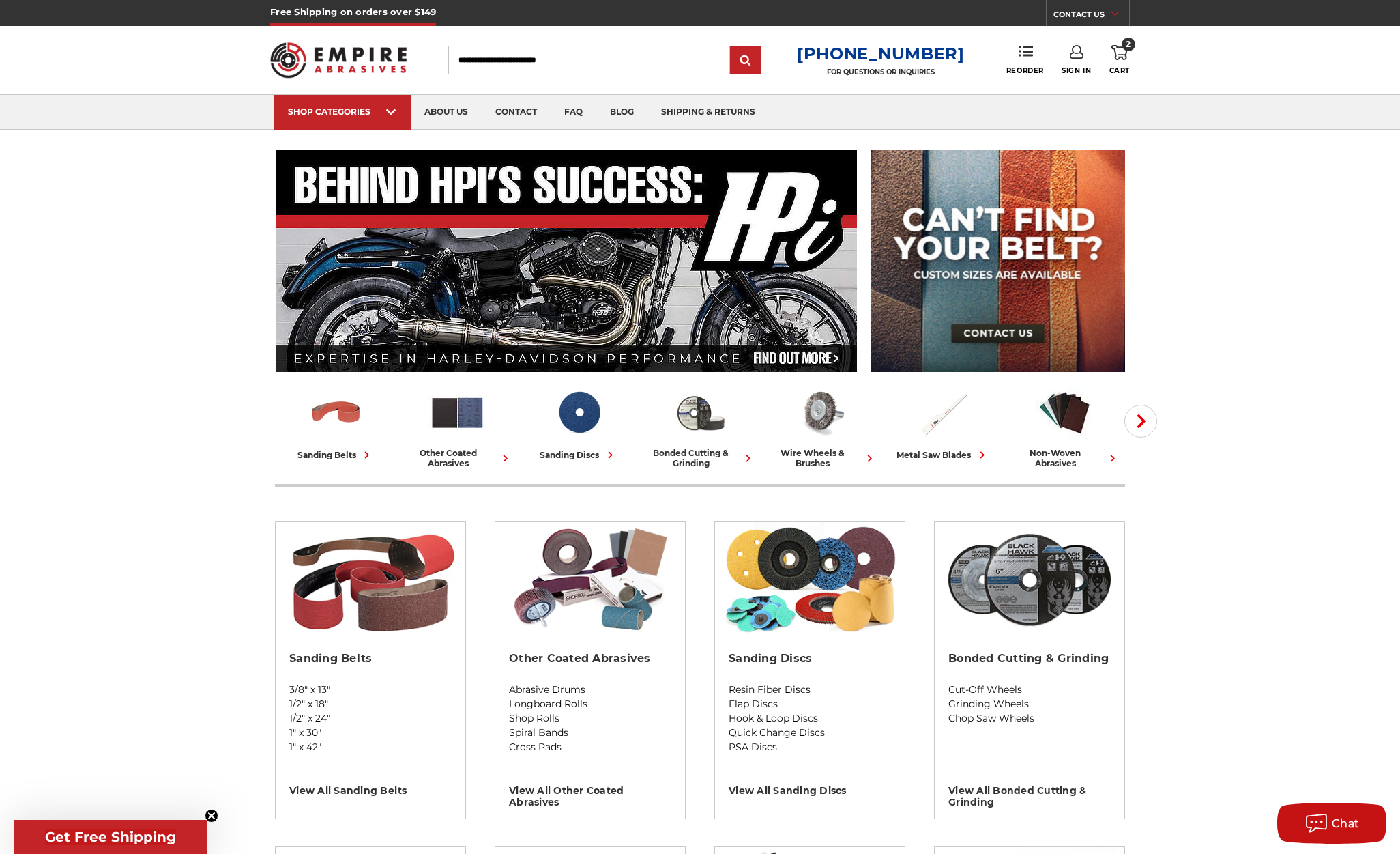
click at [99, 851] on span "Get Free Shipping" at bounding box center [110, 837] width 194 height 34
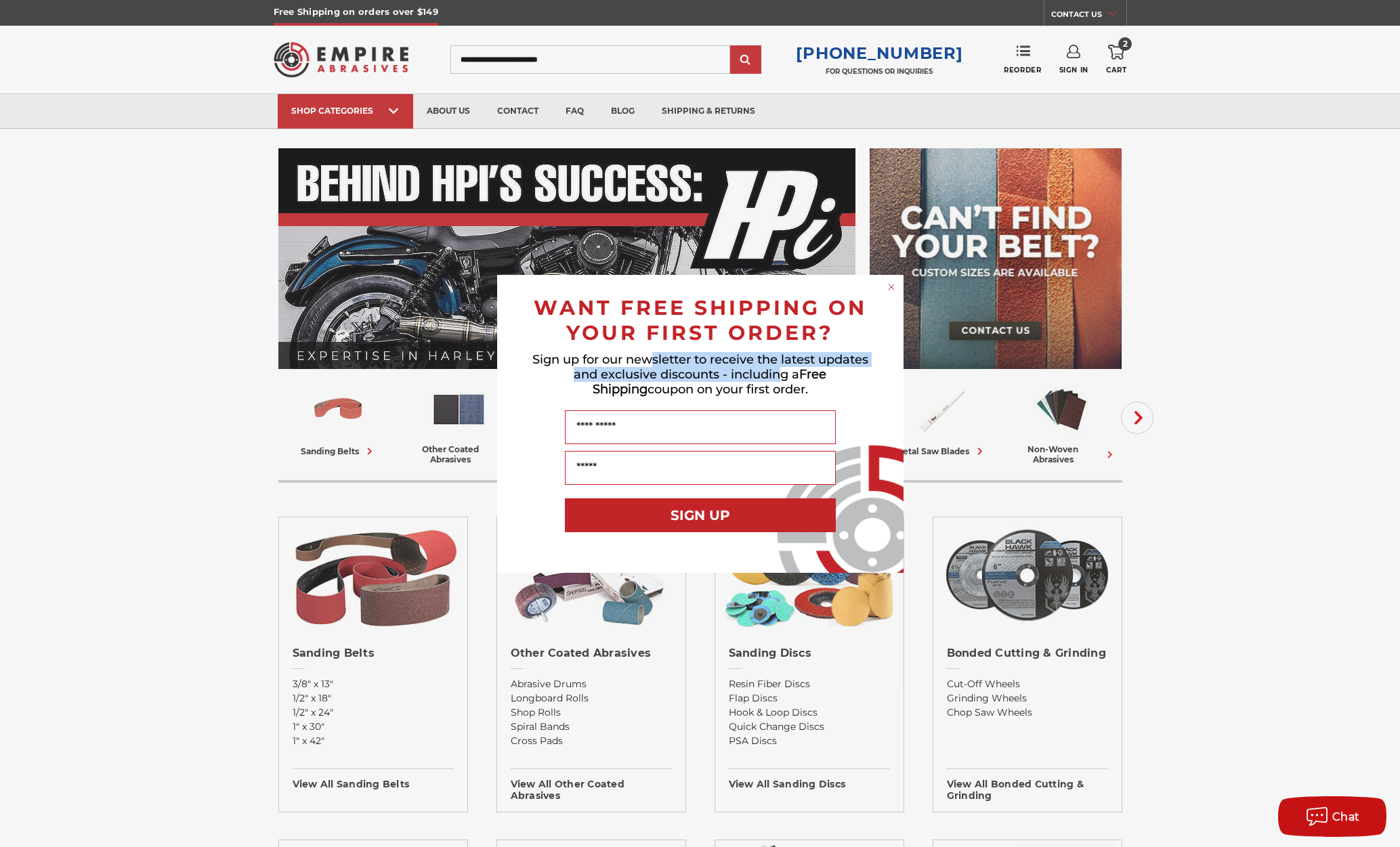
drag, startPoint x: 722, startPoint y: 361, endPoint x: 775, endPoint y: 391, distance: 60.9
click at [754, 376] on span "Sign up for our newsletter to receive the latest updates and exclusive discount…" at bounding box center [700, 374] width 336 height 45
click at [775, 391] on span "Sign up for our newsletter to receive the latest updates and exclusive discount…" at bounding box center [700, 374] width 336 height 45
drag, startPoint x: 784, startPoint y: 387, endPoint x: 543, endPoint y: 362, distance: 242.3
click at [543, 362] on p "Sign up for our newsletter to receive the latest updates and exclusive discount…" at bounding box center [700, 374] width 352 height 45
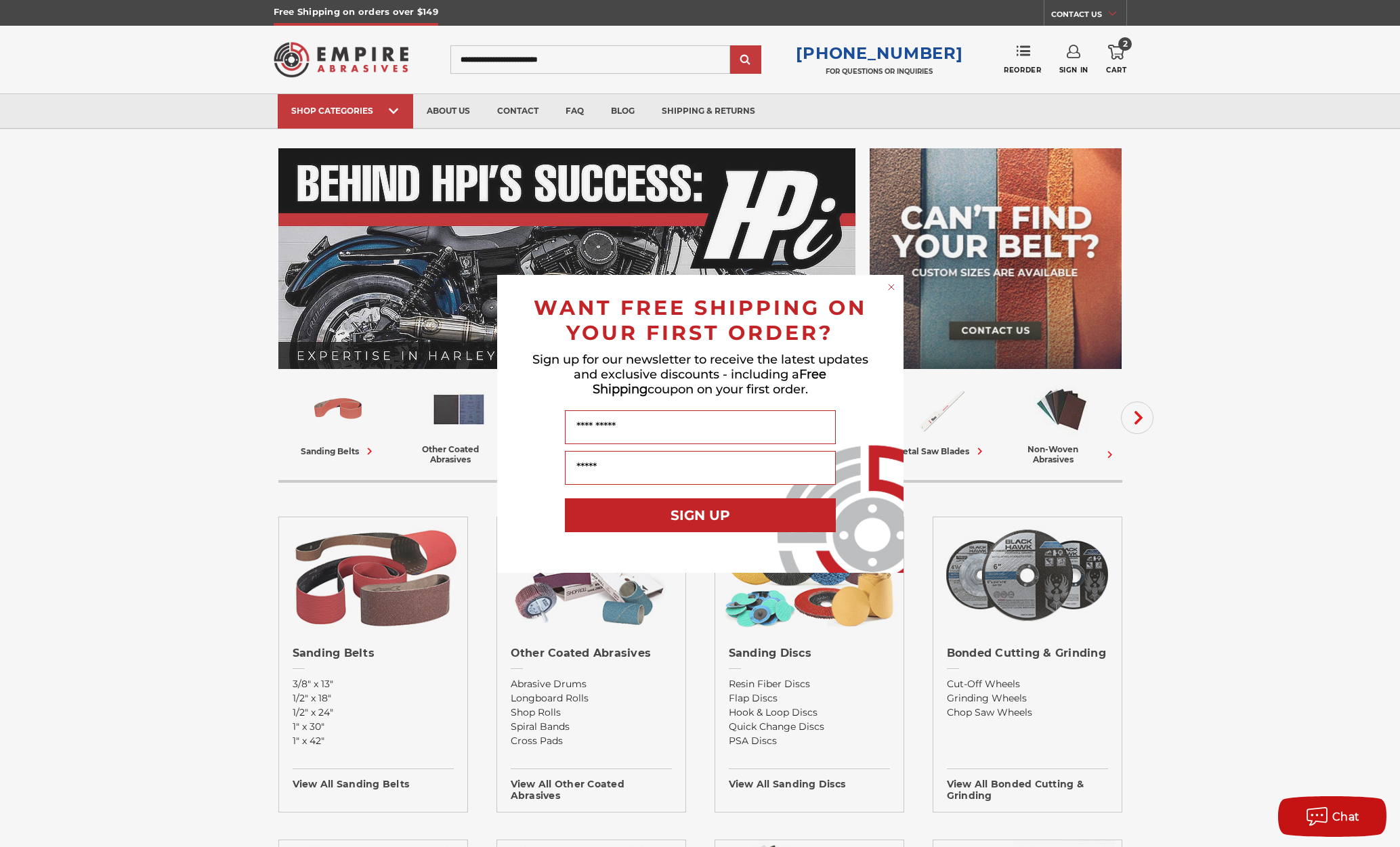
click at [886, 287] on circle "Close dialog" at bounding box center [890, 287] width 13 height 13
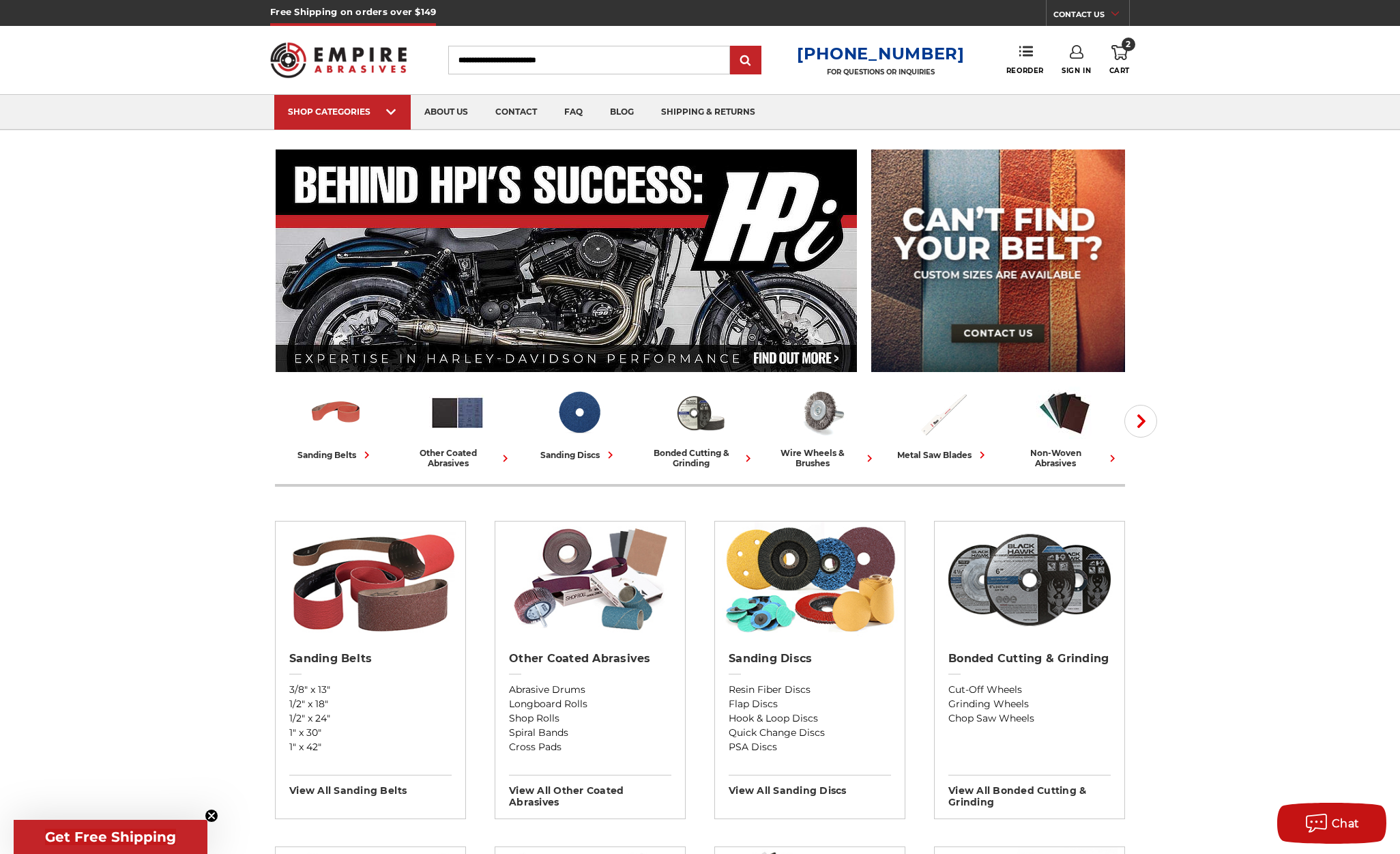
click at [1129, 59] on link "2 Cart" at bounding box center [1119, 60] width 21 height 30
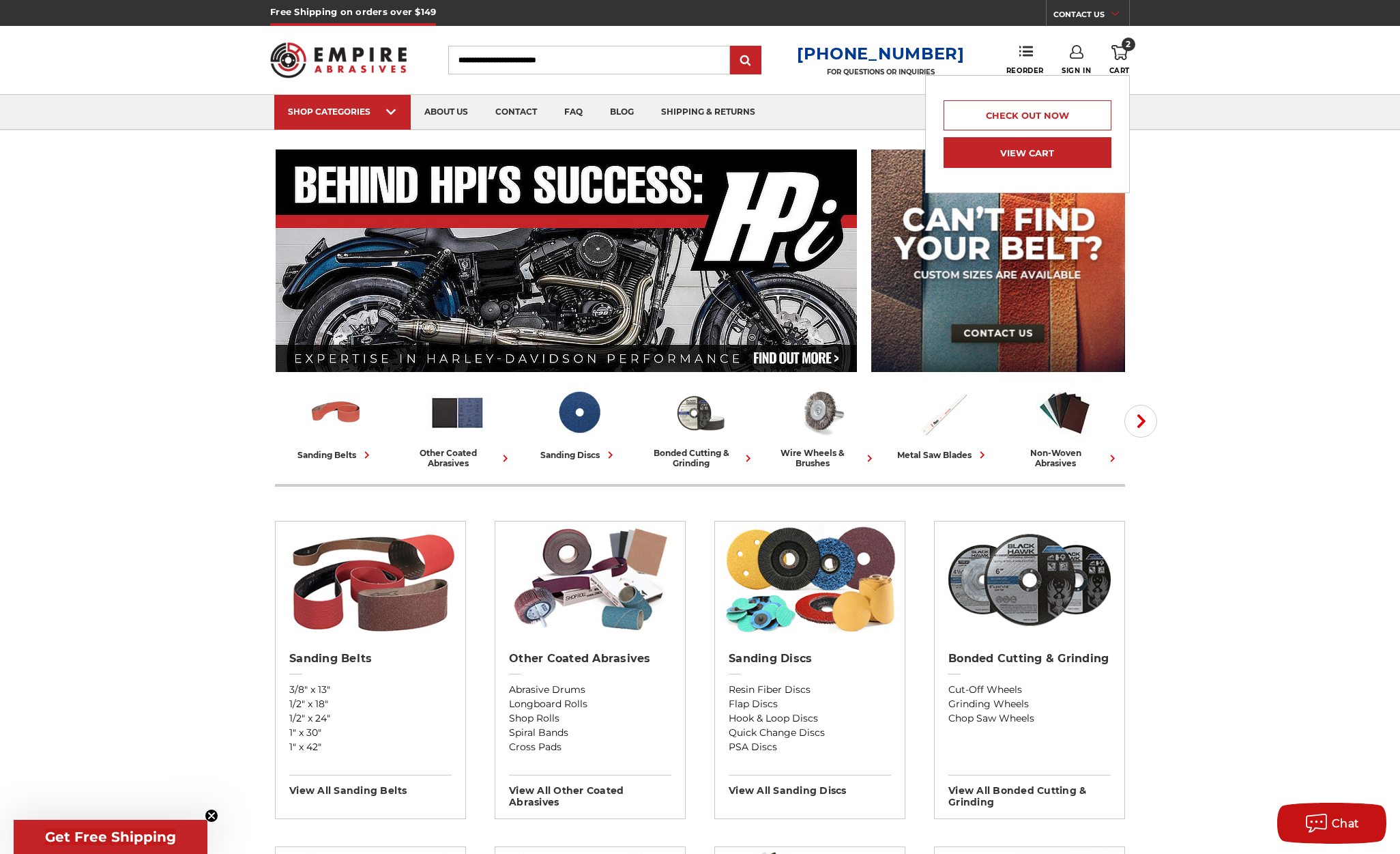
drag, startPoint x: 1051, startPoint y: 150, endPoint x: 1085, endPoint y: 152, distance: 34.1
click at [1051, 150] on link "View Cart" at bounding box center [1027, 152] width 168 height 31
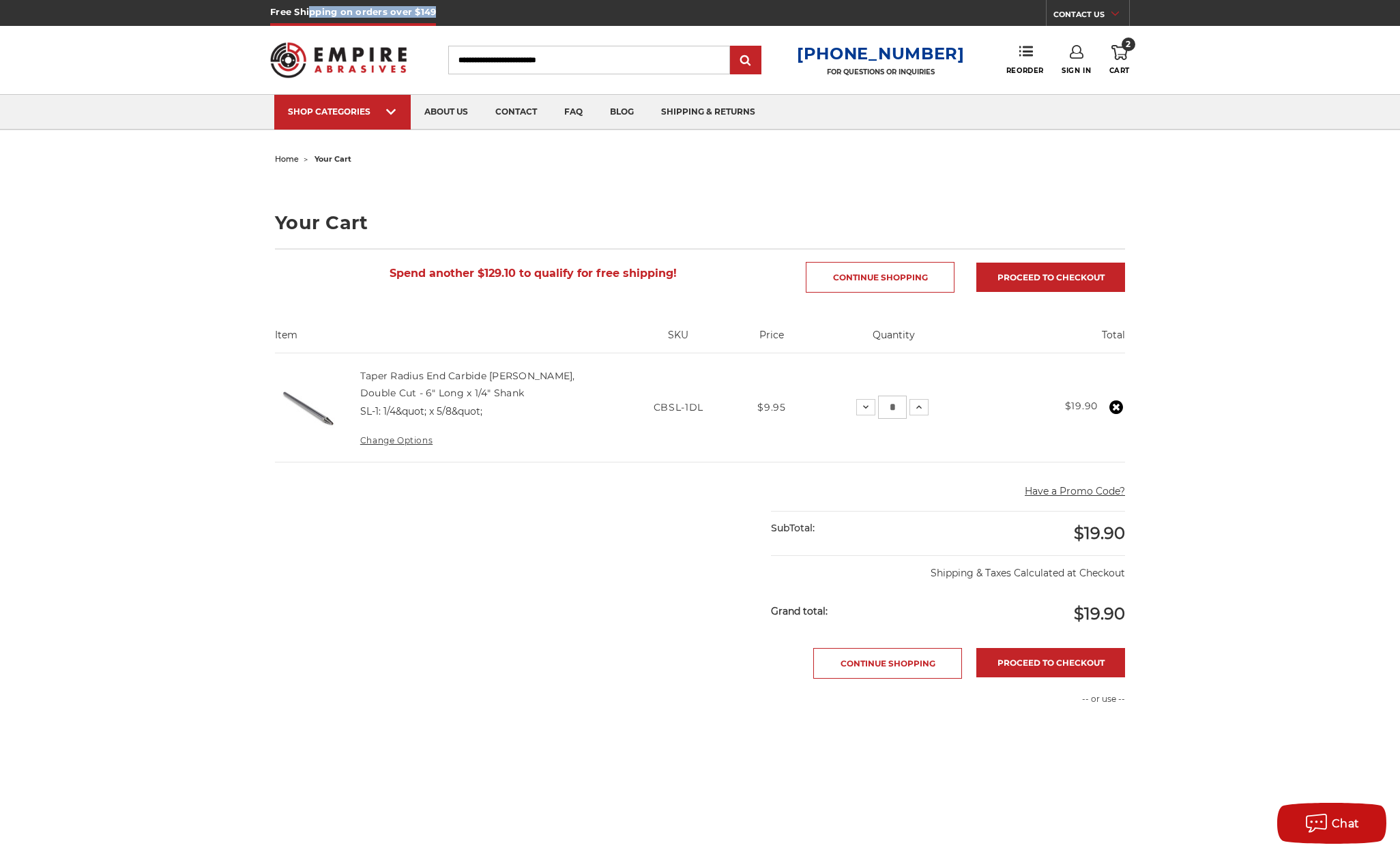
drag, startPoint x: 439, startPoint y: 7, endPoint x: 310, endPoint y: 13, distance: 129.1
click at [310, 13] on div "Free Shipping on orders over $149 CONTACT US Monday - Friday (excluding holiday…" at bounding box center [700, 13] width 859 height 26
click at [275, 12] on h5 "Free Shipping on orders over $149" at bounding box center [353, 13] width 166 height 26
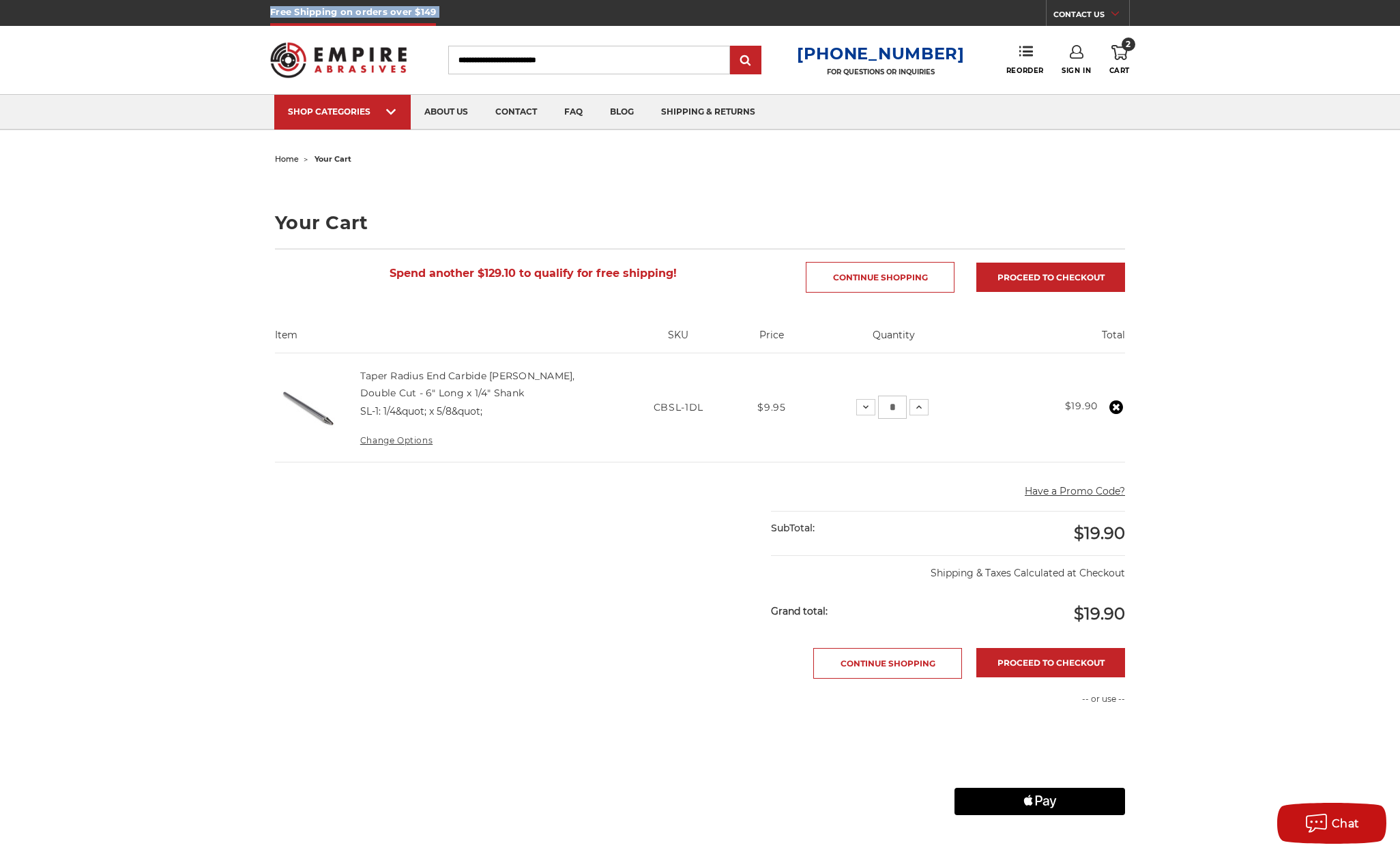
click at [275, 12] on h5 "Free Shipping on orders over $149" at bounding box center [353, 13] width 166 height 26
click at [221, 54] on header "Free Shipping on orders over $149 CONTACT US Monday - Friday (excluding holiday…" at bounding box center [700, 65] width 1400 height 130
click at [1026, 663] on link "Proceed to checkout" at bounding box center [1050, 662] width 149 height 29
click at [1004, 285] on link "Proceed to checkout" at bounding box center [1050, 277] width 149 height 29
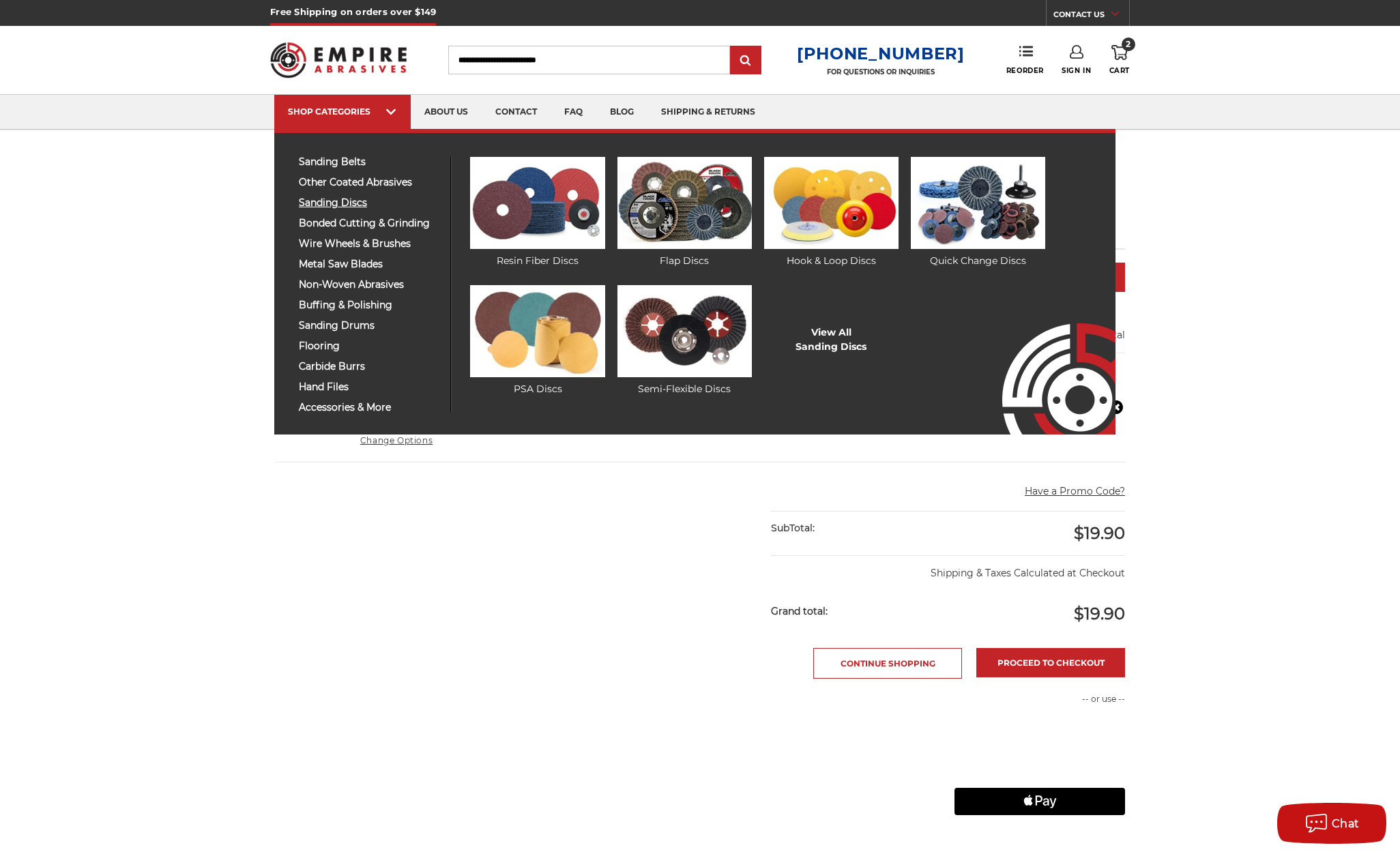
click at [342, 206] on span "sanding discs" at bounding box center [369, 202] width 141 height 10
click at [675, 214] on img at bounding box center [685, 203] width 135 height 92
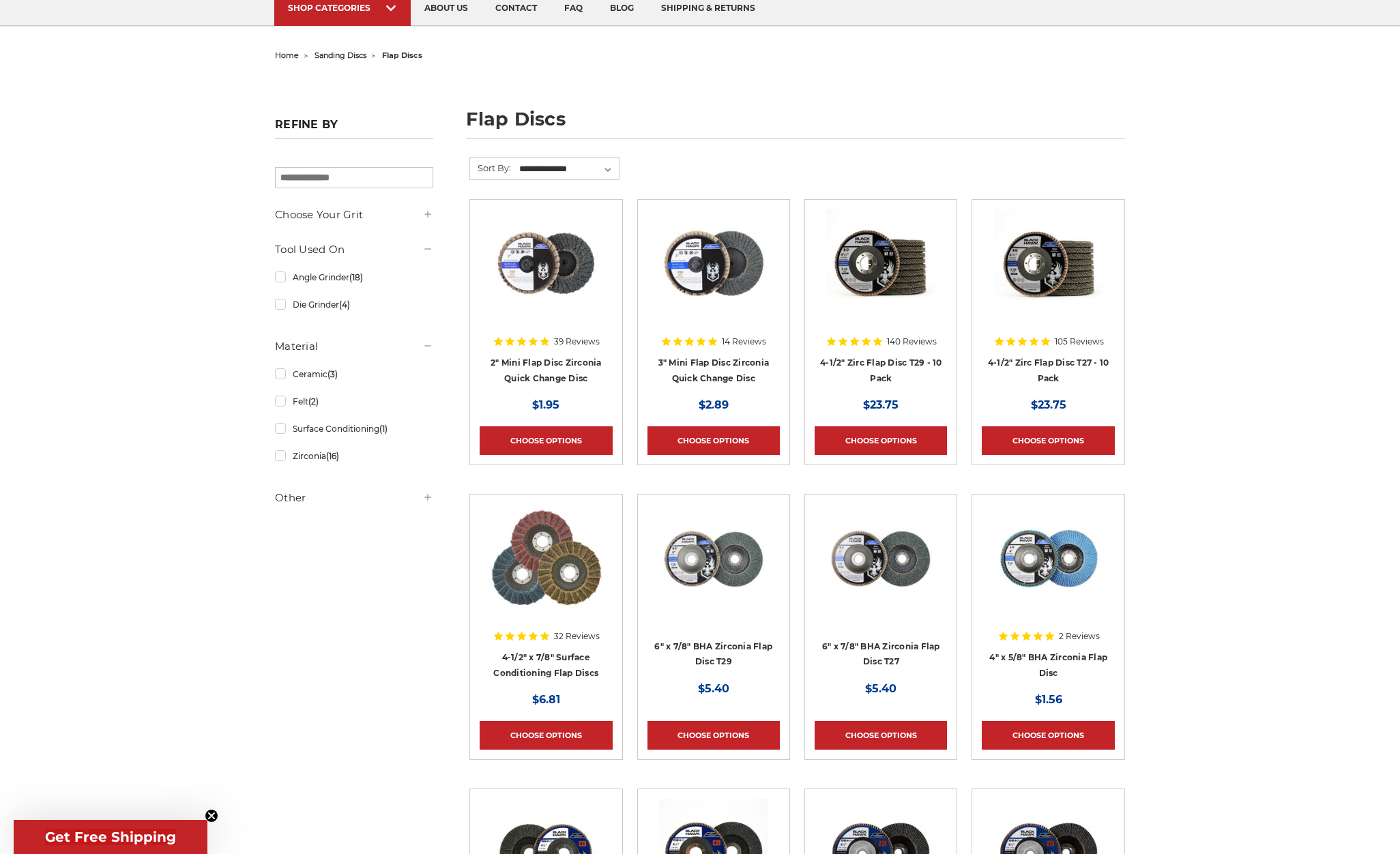
scroll to position [204, 0]
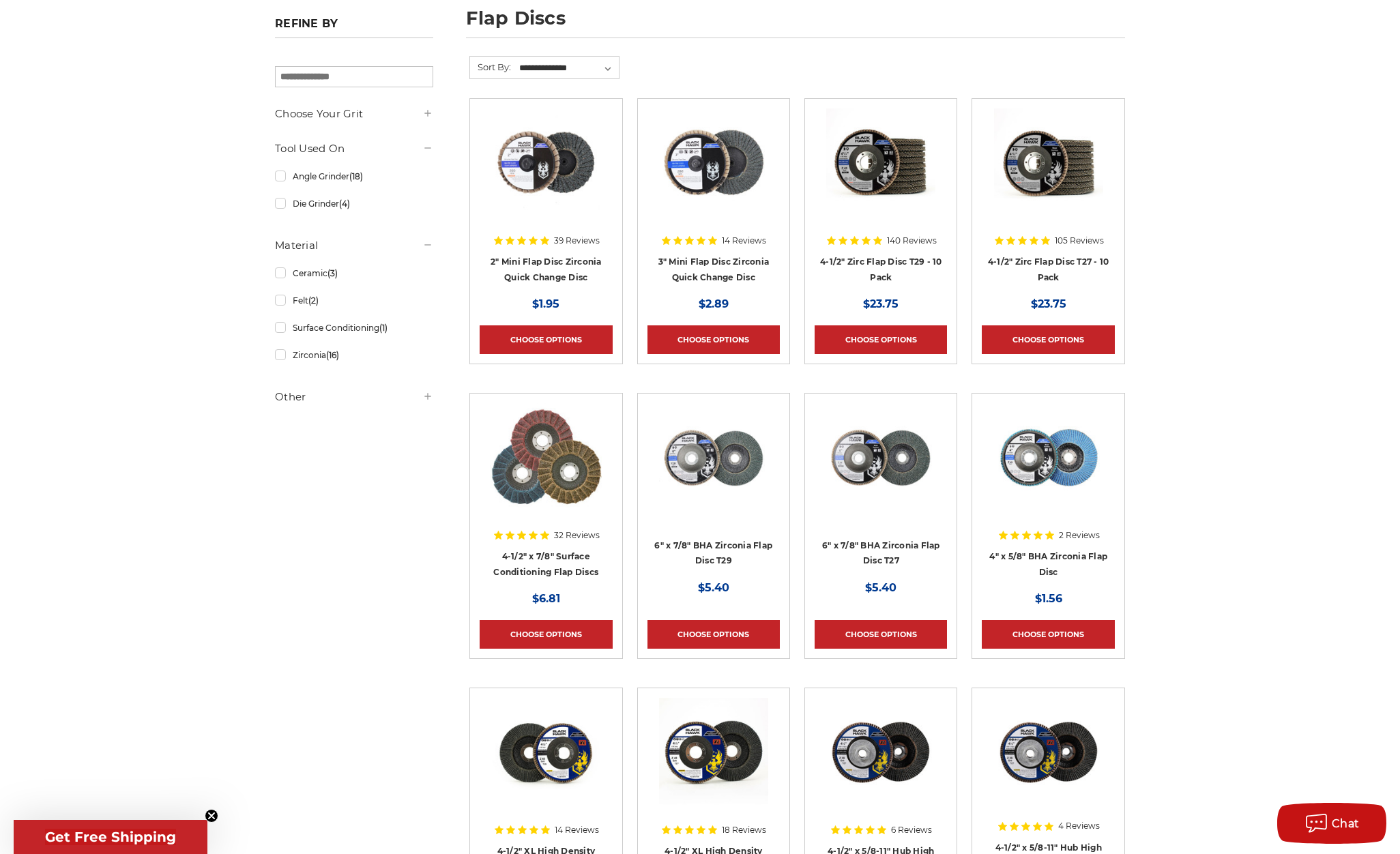
click at [709, 156] on img at bounding box center [713, 163] width 109 height 109
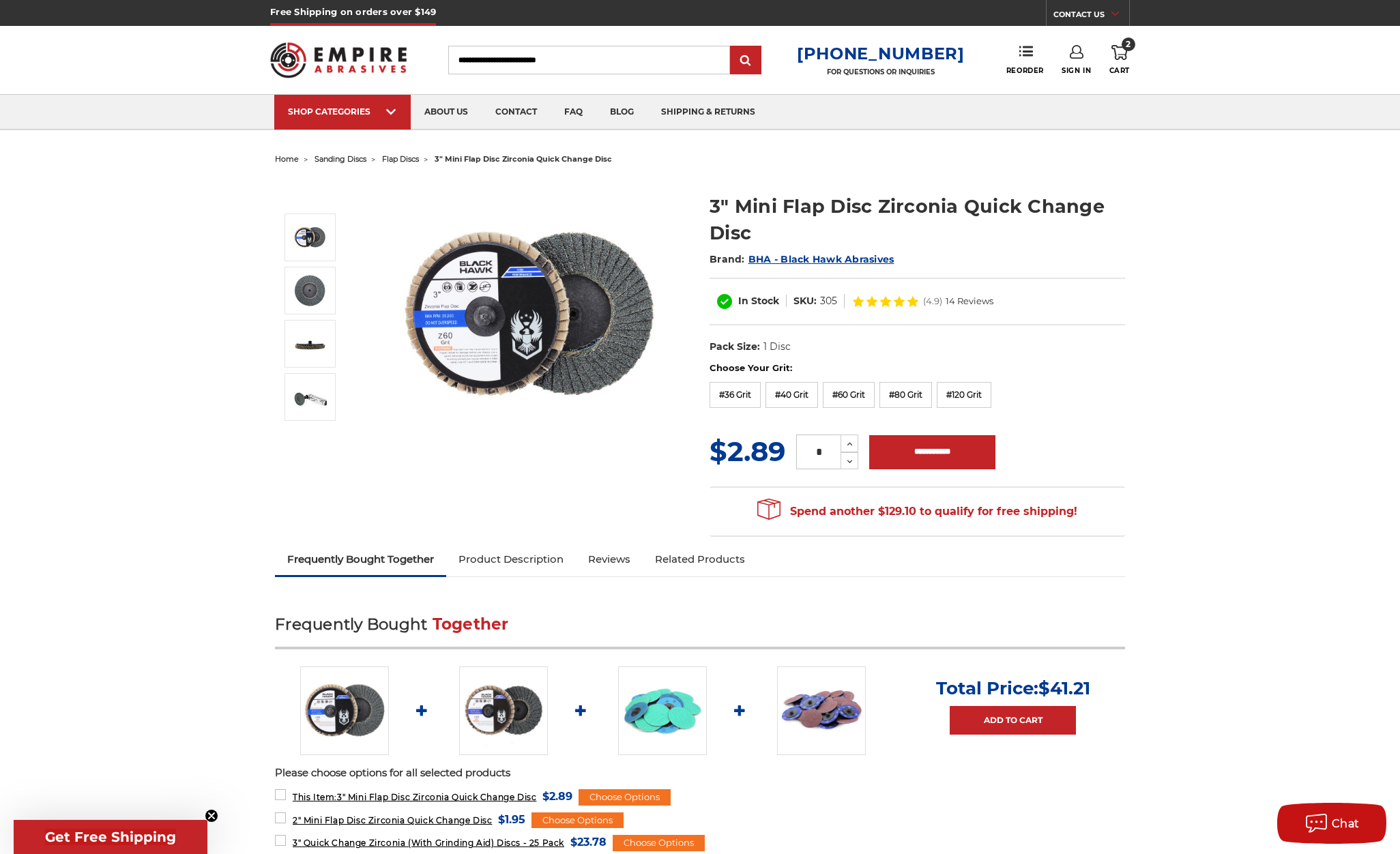
drag, startPoint x: 775, startPoint y: 508, endPoint x: 1139, endPoint y: 459, distance: 367.3
click at [1125, 495] on section "Choose Your Grit: #36 Grit #40 Grit #60 Grit #80 Grit #120 Grit MSRP: Was: Now:…" at bounding box center [917, 453] width 434 height 182
drag, startPoint x: 1128, startPoint y: 514, endPoint x: 727, endPoint y: 508, distance: 401.0
click at [727, 508] on section "Choose Your Grit: #36 Grit #40 Grit #60 Grit #80 Grit #120 Grit MSRP: Was: Now:…" at bounding box center [917, 453] width 434 height 182
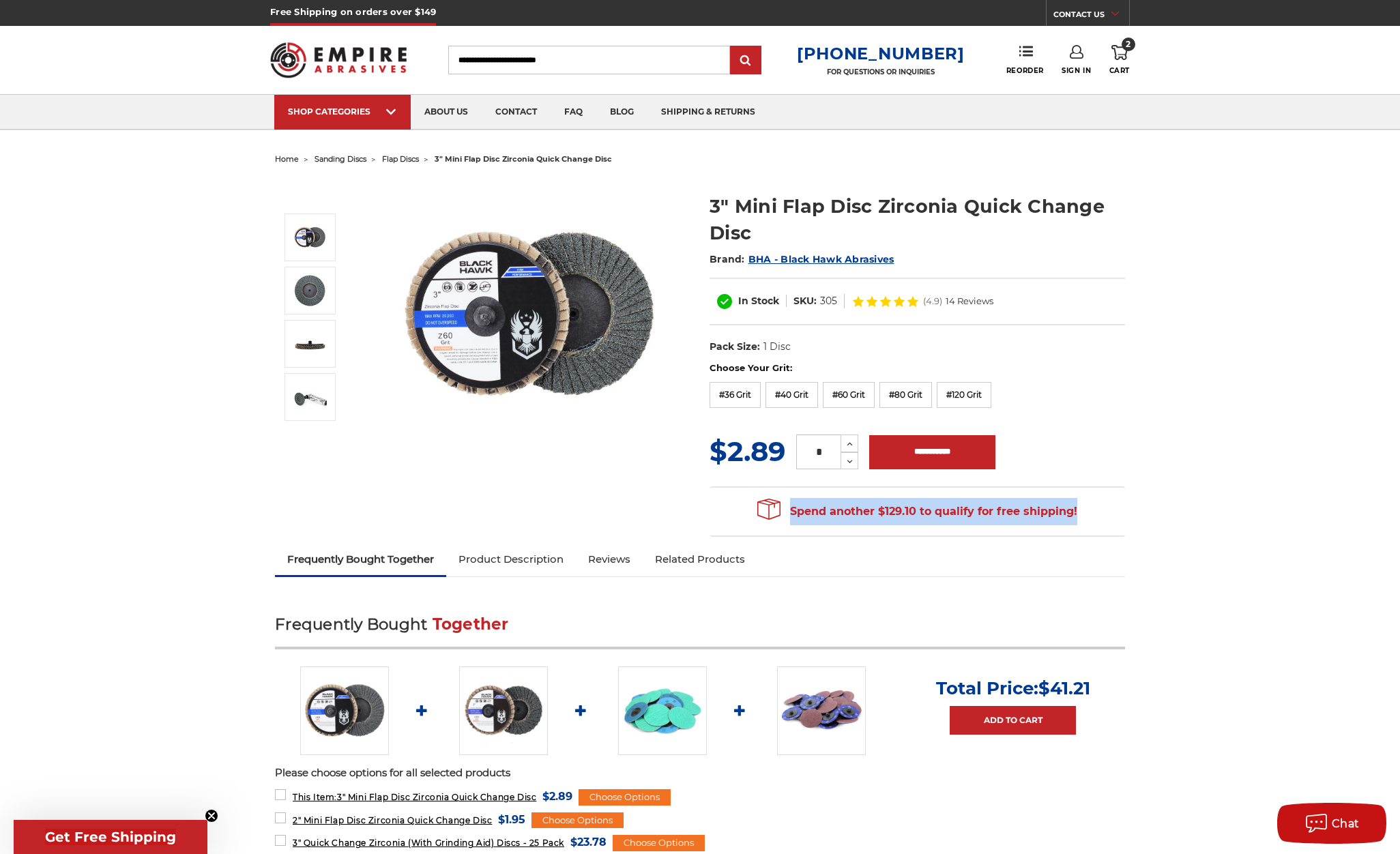
click at [645, 549] on link "Related Products" at bounding box center [699, 559] width 115 height 30
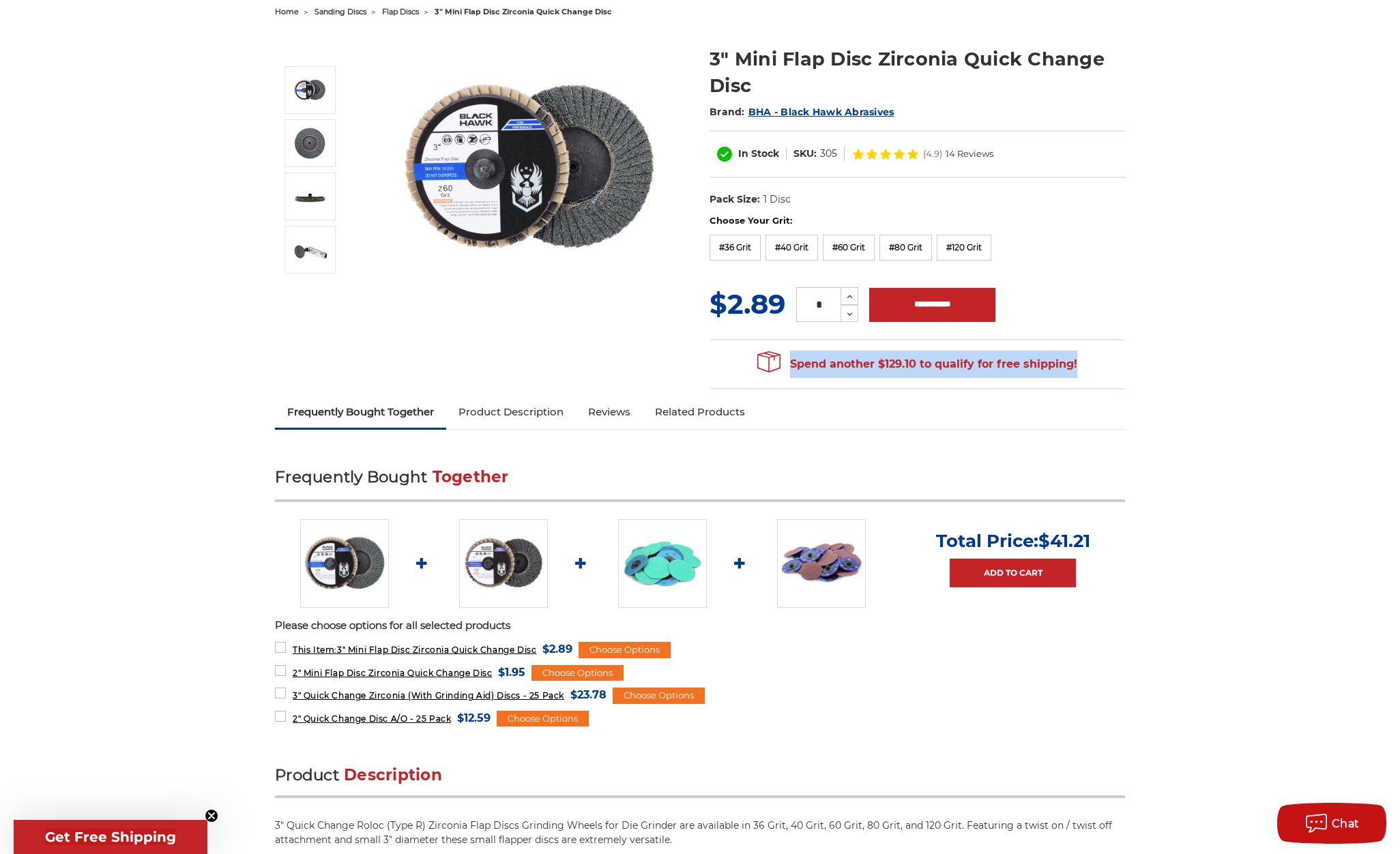
scroll to position [143, 0]
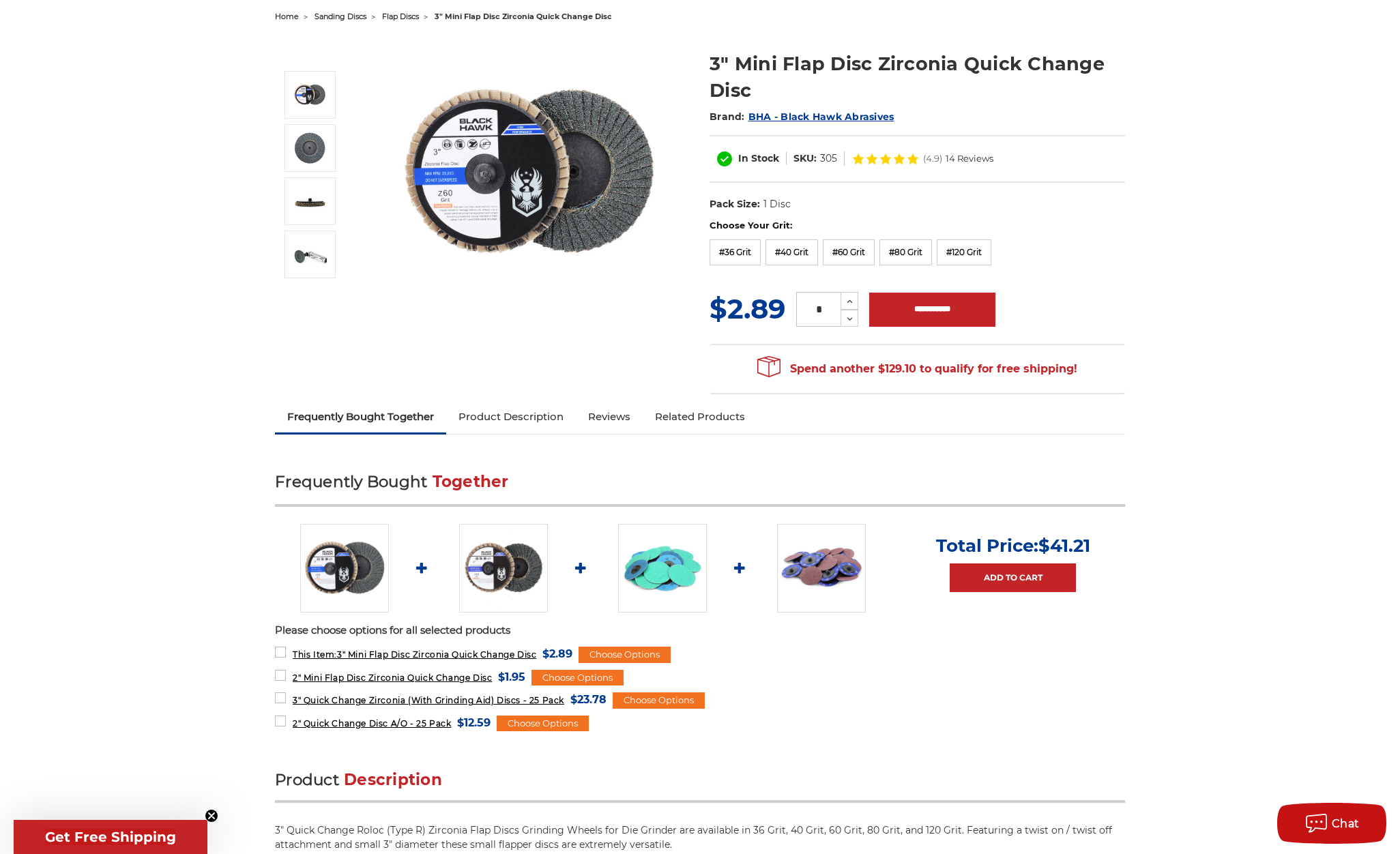
click at [854, 420] on ul "Frequently Bought Together Product Description Reviews Related Products" at bounding box center [700, 417] width 850 height 32
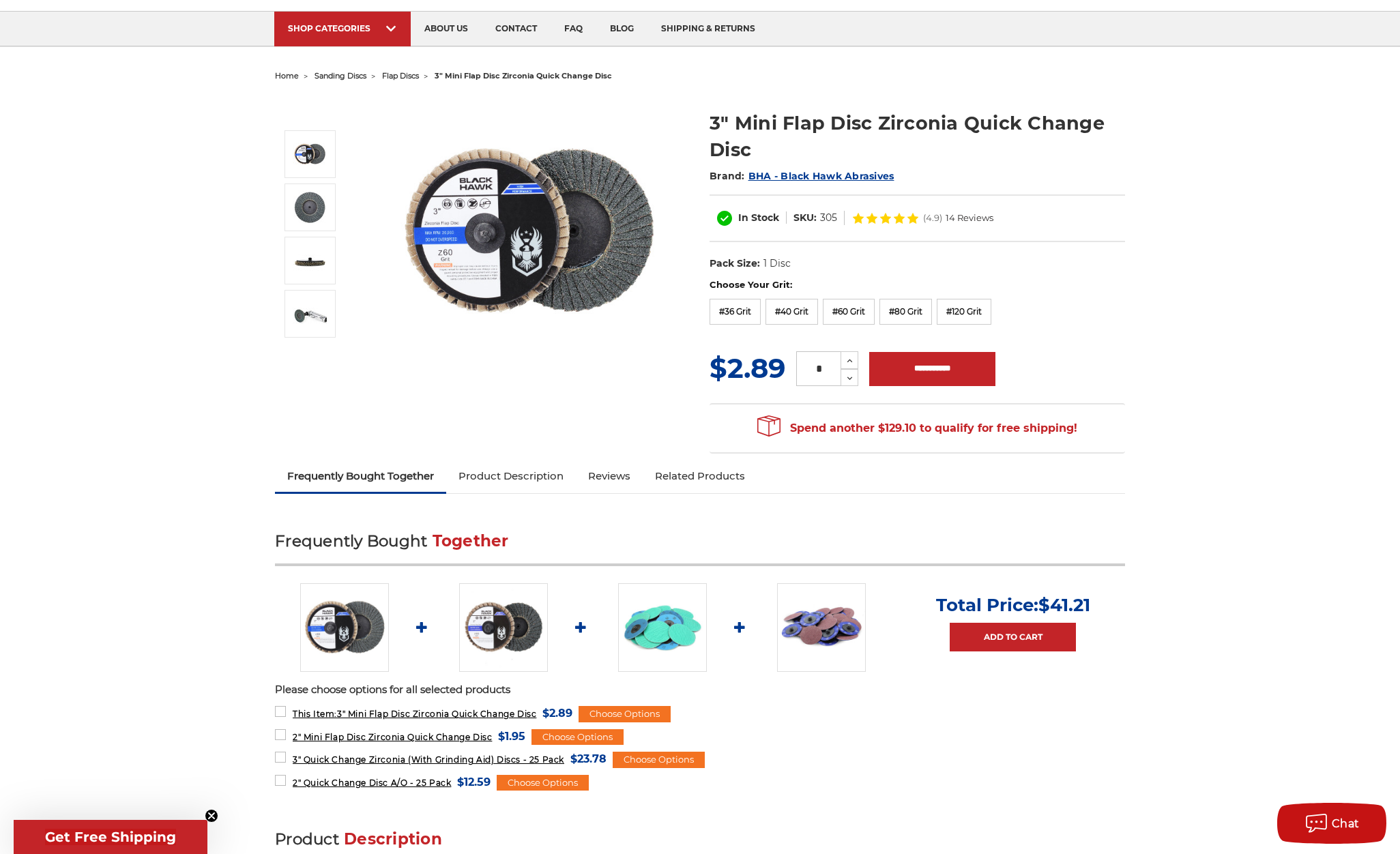
scroll to position [0, 0]
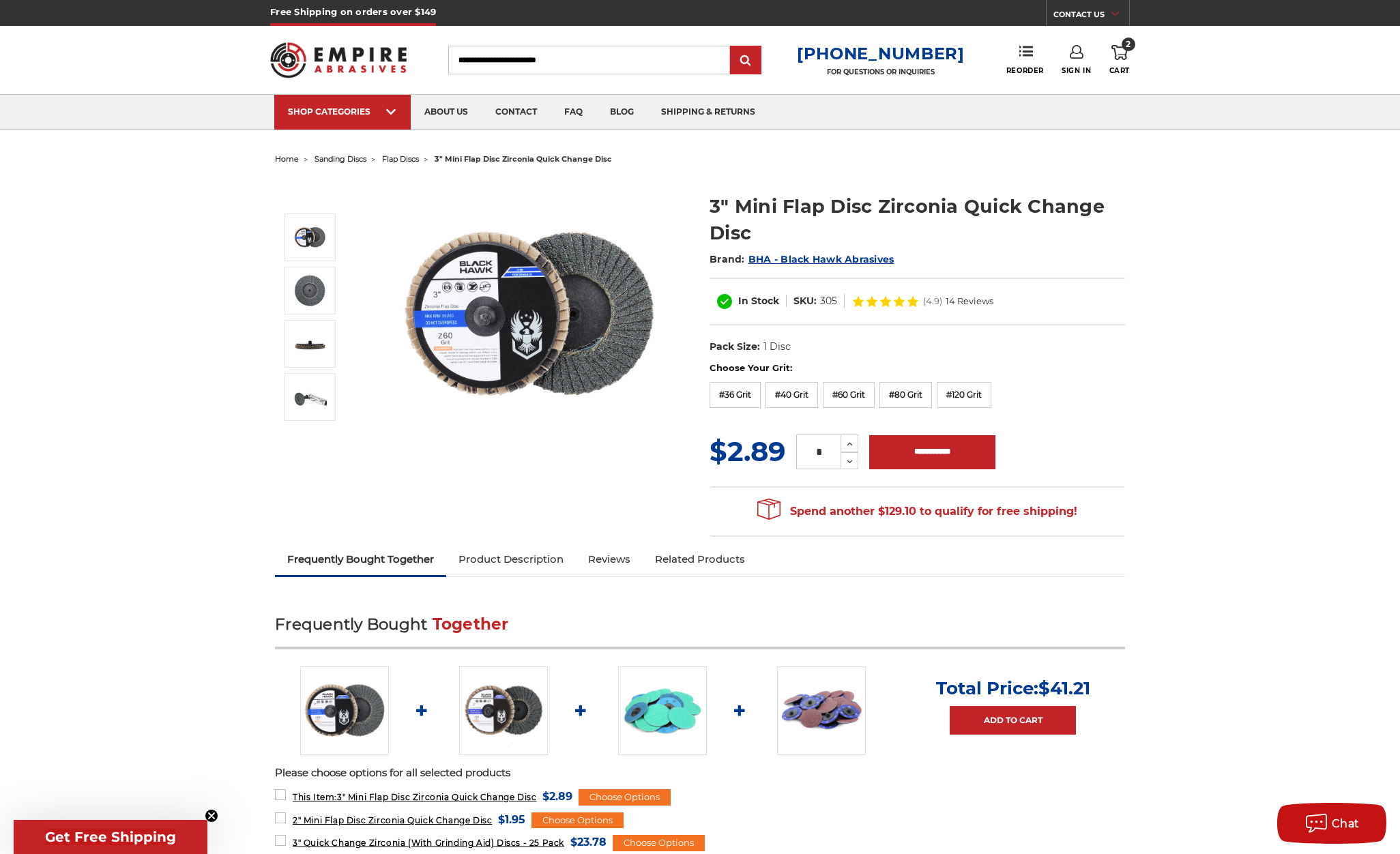
click at [794, 380] on div "Choose Your Grit: #36 Grit #40 Grit #60 Grit #80 Grit #120 Grit" at bounding box center [917, 387] width 415 height 51
click at [795, 390] on label "#40 Grit" at bounding box center [791, 395] width 53 height 26
click at [848, 443] on icon at bounding box center [850, 444] width 10 height 12
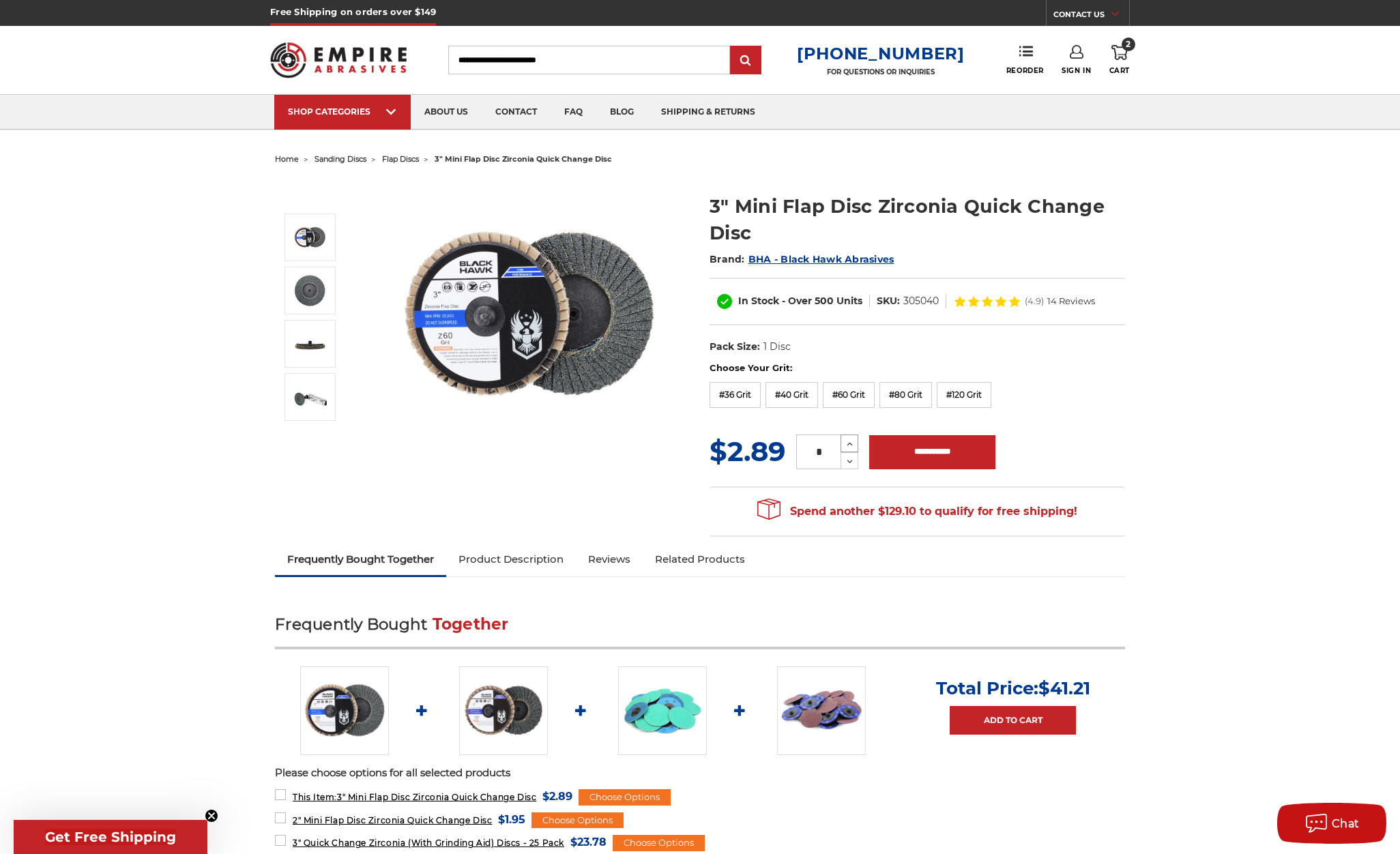
click at [848, 443] on icon at bounding box center [850, 444] width 10 height 12
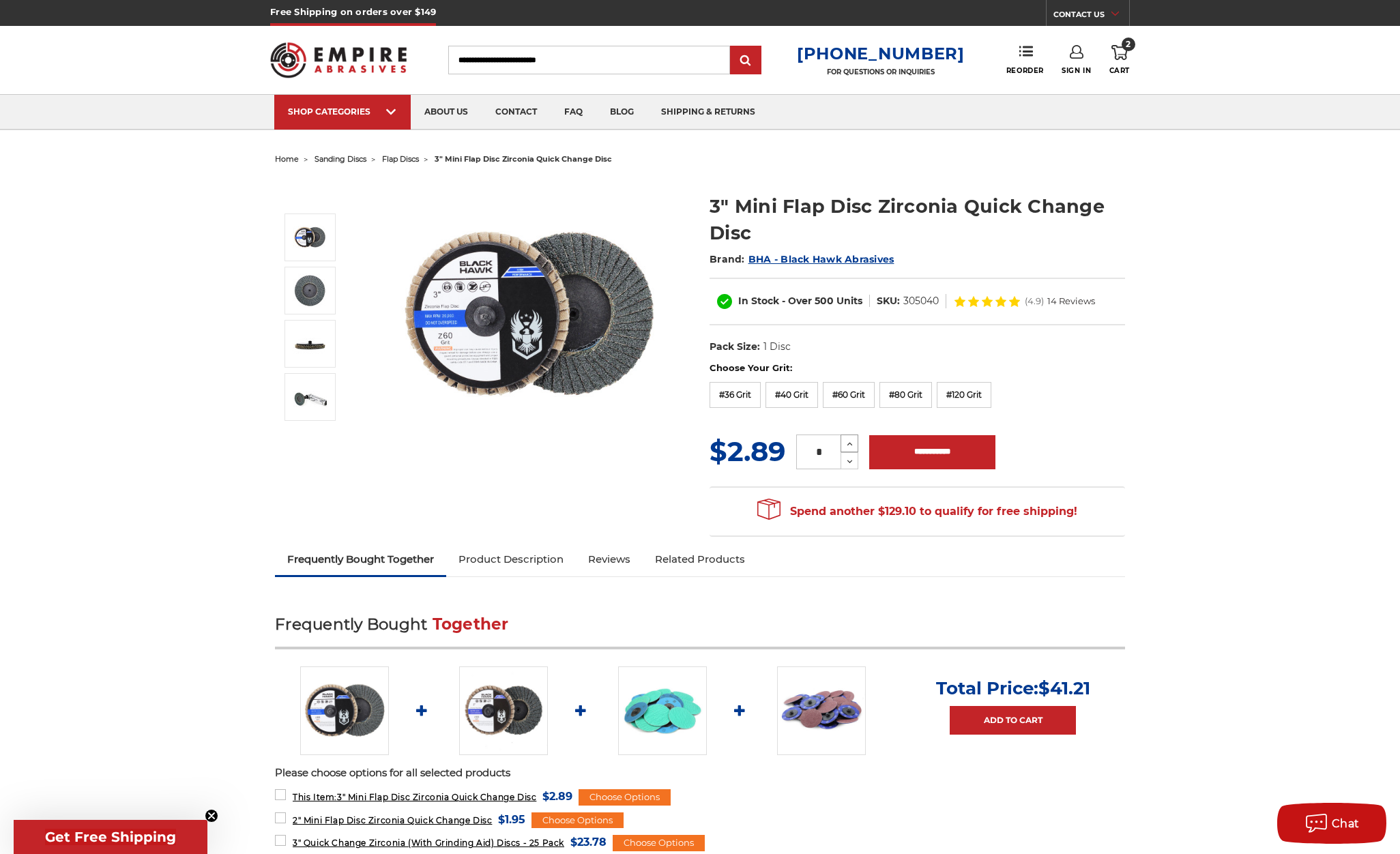
click at [848, 443] on icon at bounding box center [850, 444] width 10 height 12
type input "**"
click at [876, 442] on input "**********" at bounding box center [932, 452] width 126 height 34
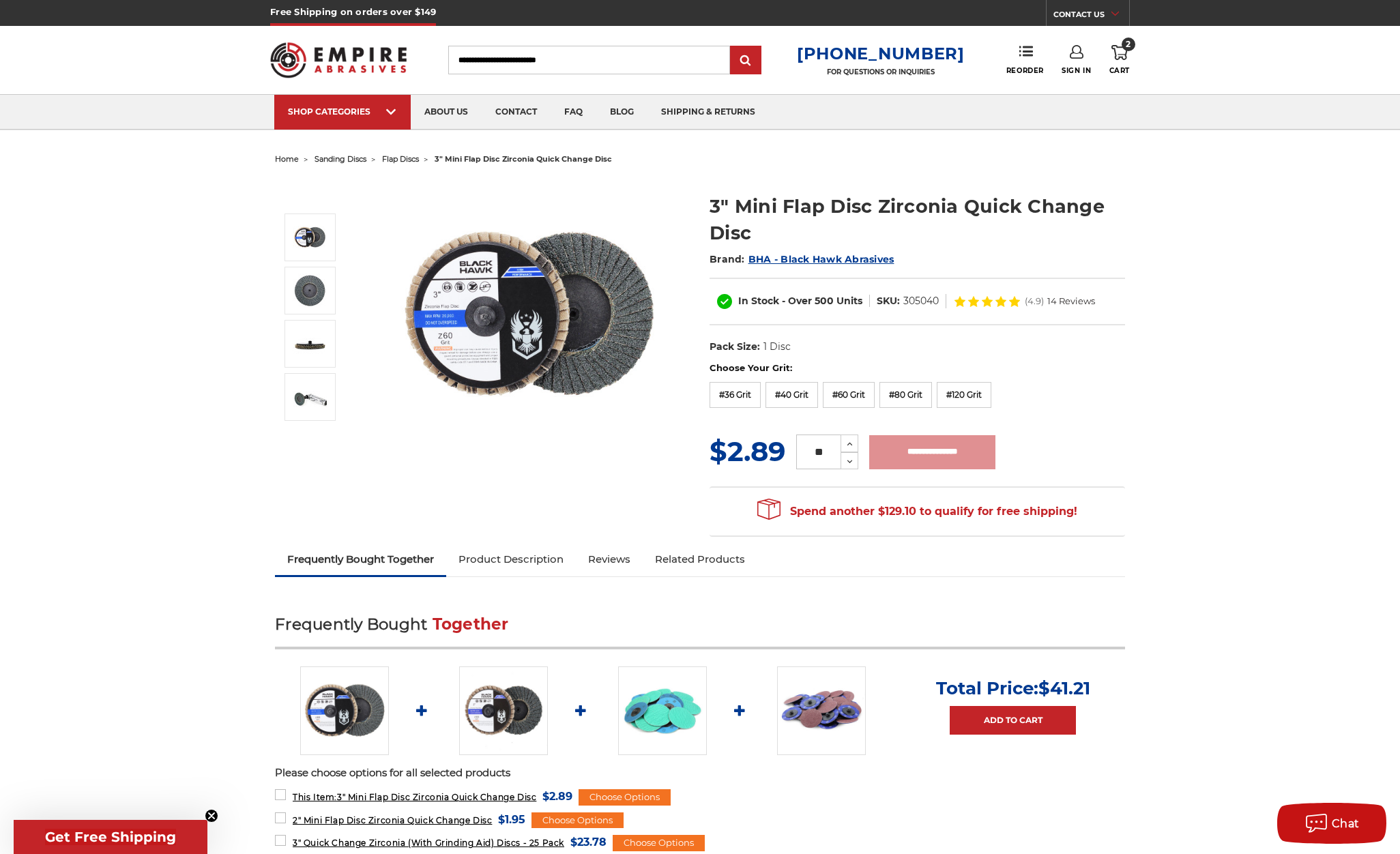
type input "**********"
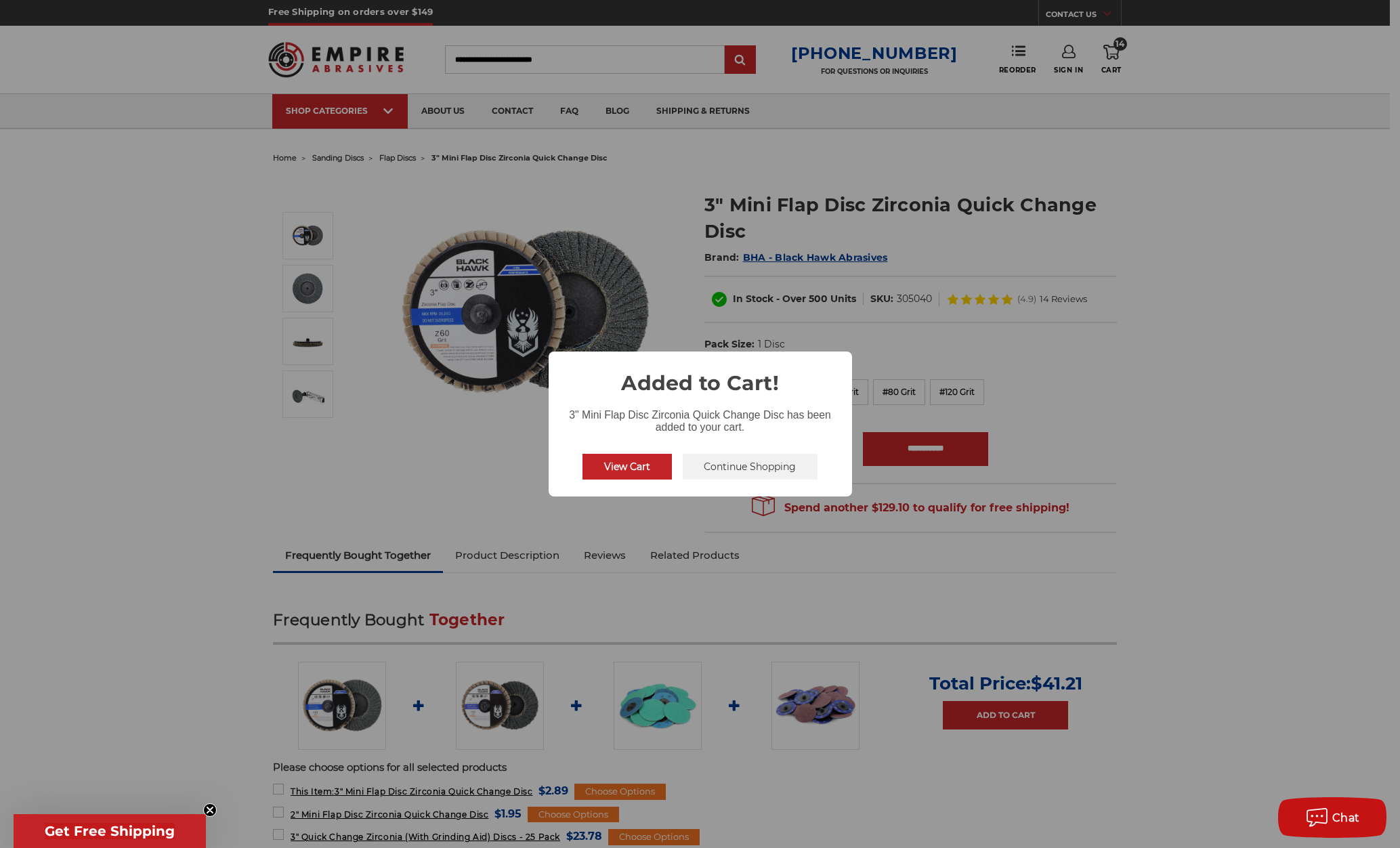
click at [632, 473] on button "View Cart" at bounding box center [627, 467] width 89 height 26
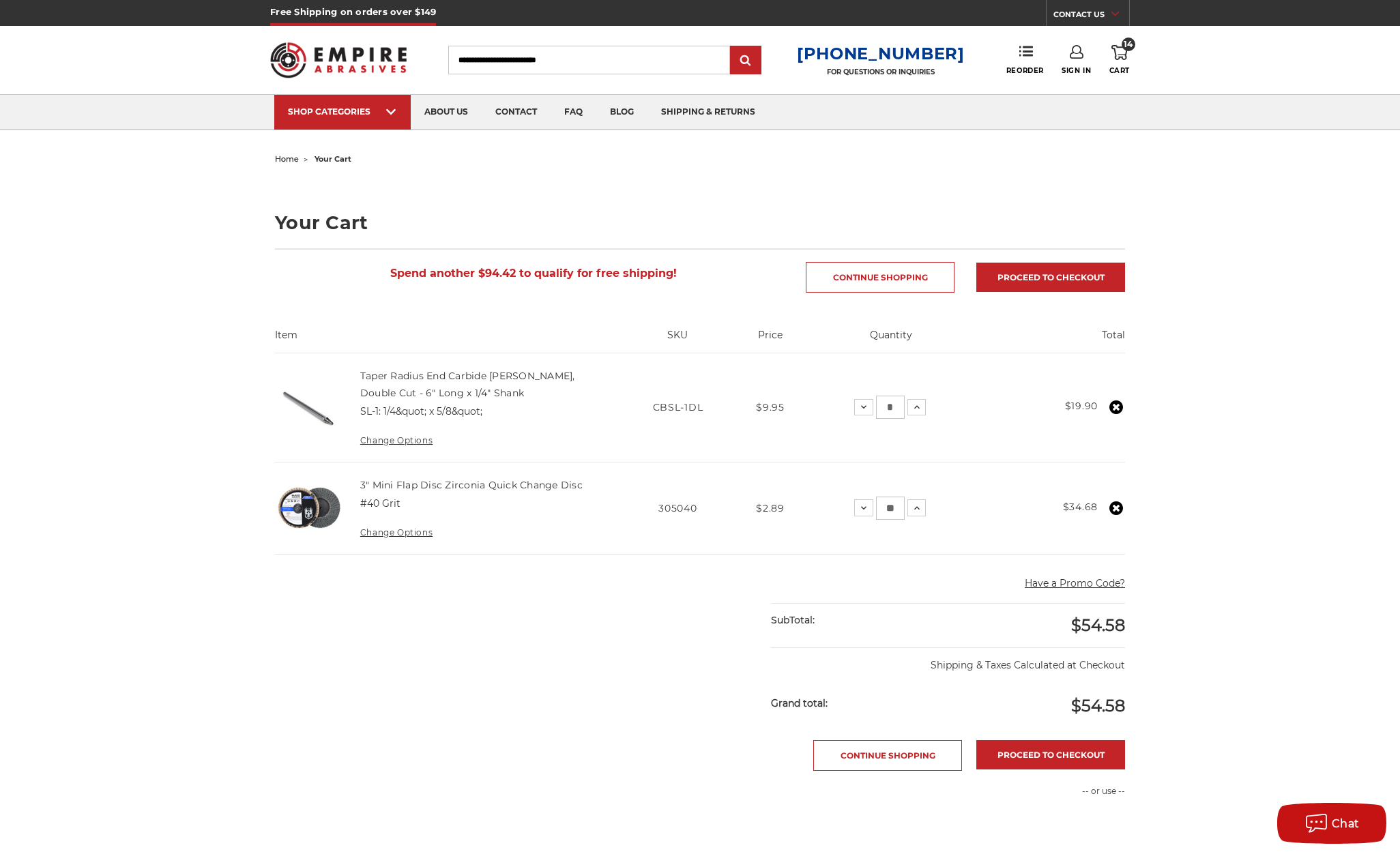
click at [1116, 405] on use at bounding box center [1116, 407] width 14 height 14
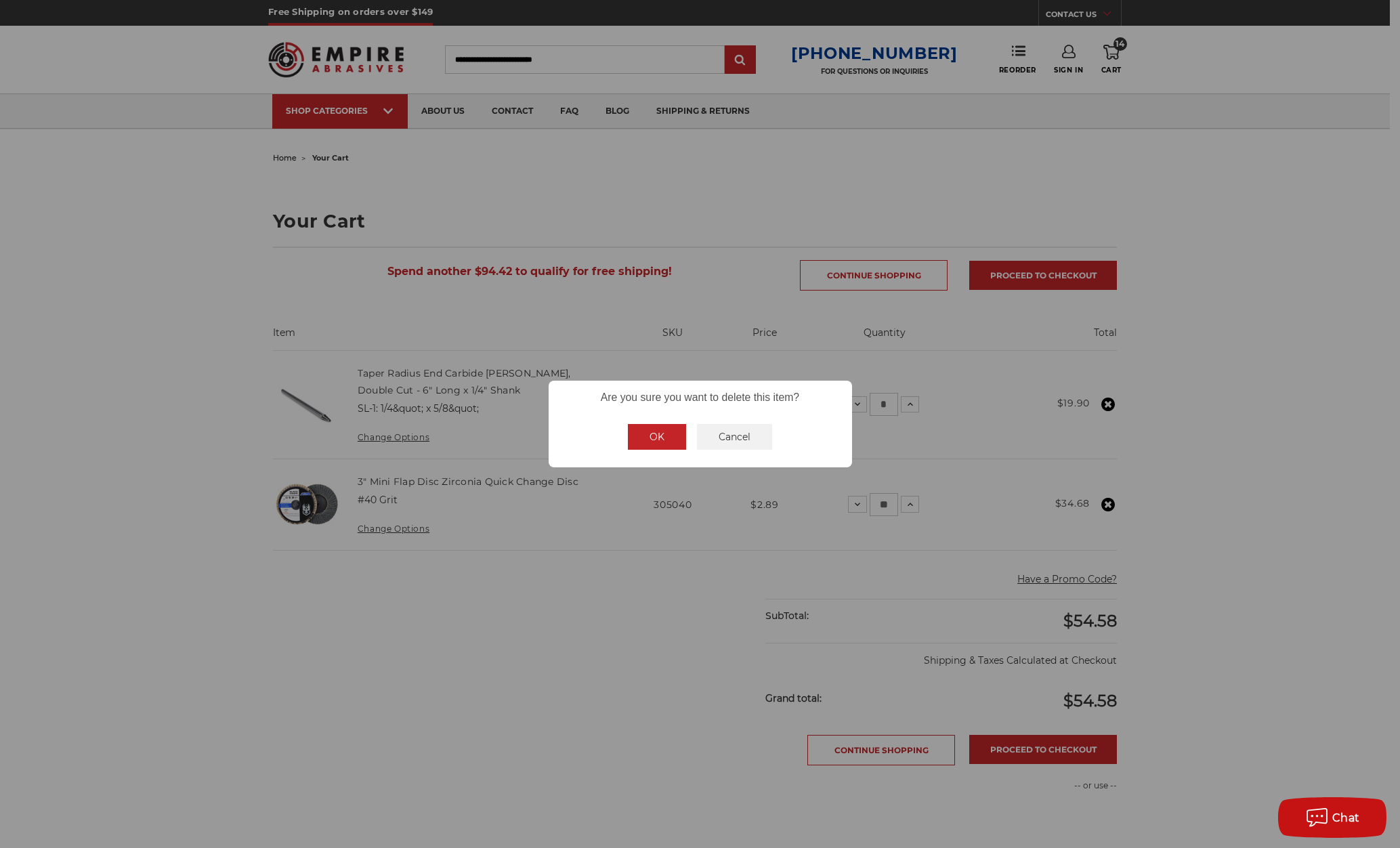
click at [658, 435] on button "OK" at bounding box center [656, 437] width 58 height 26
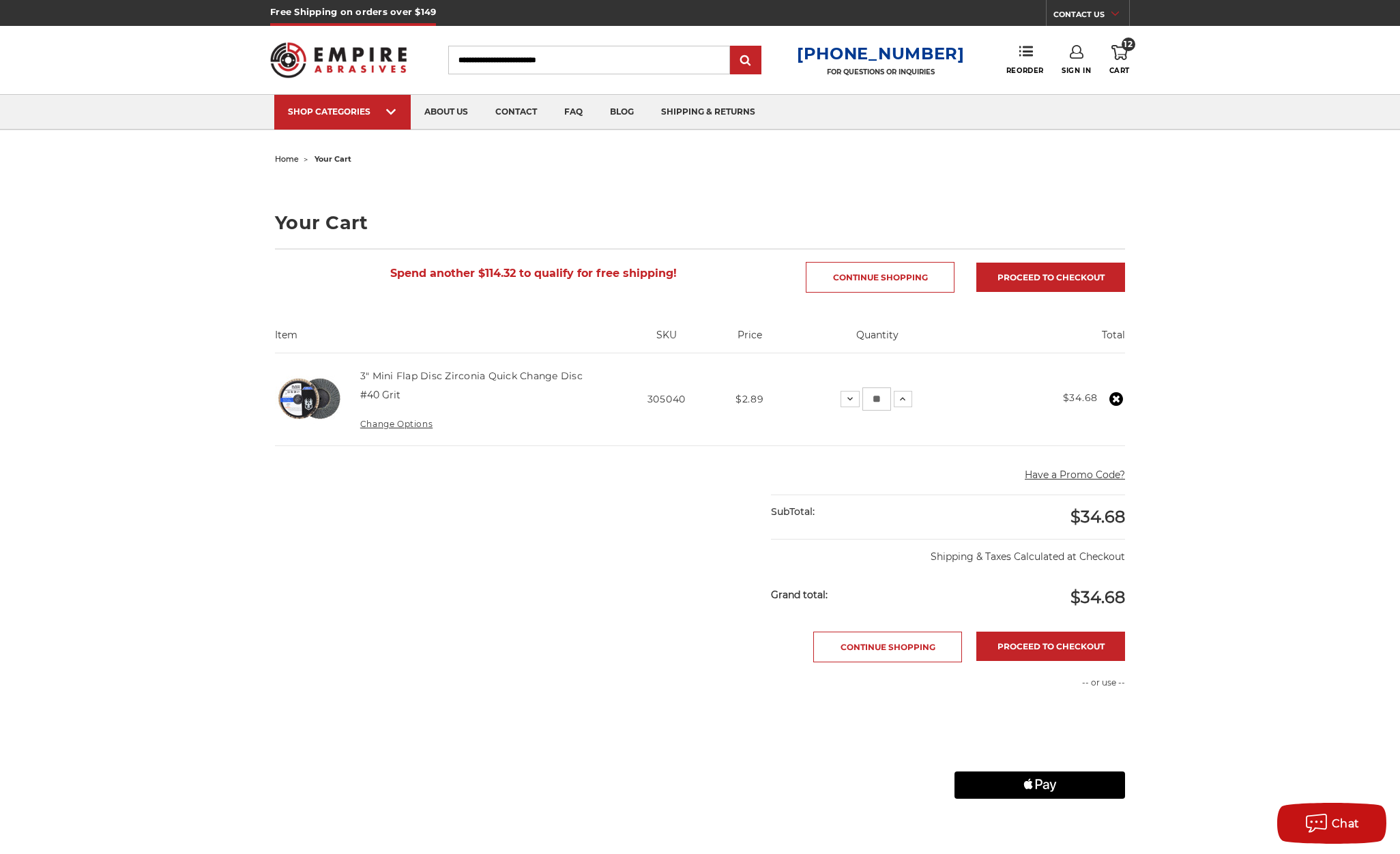
click at [1115, 399] on icon at bounding box center [1116, 399] width 14 height 14
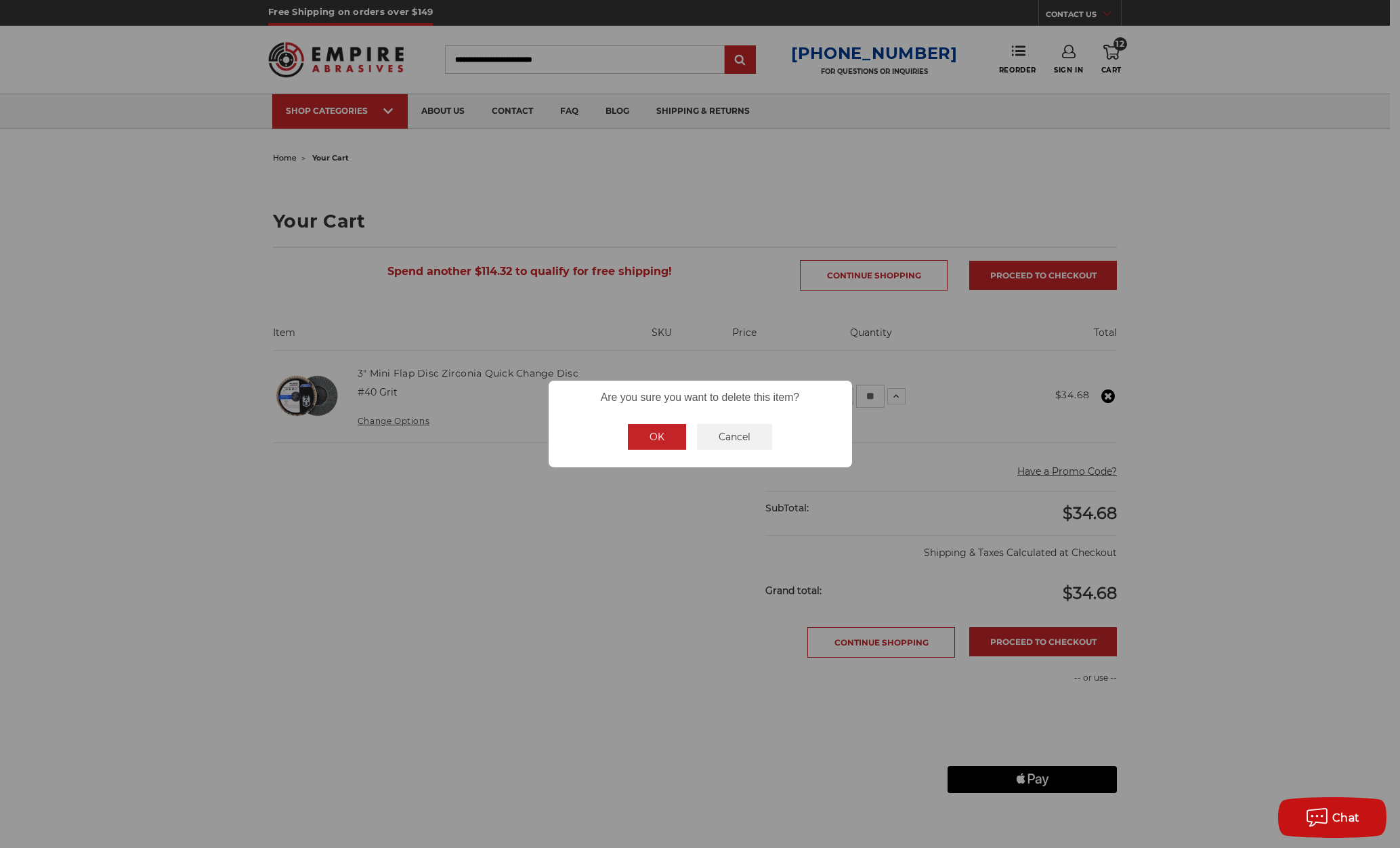
click at [662, 441] on button "OK" at bounding box center [656, 437] width 58 height 26
